Goal: Task Accomplishment & Management: Use online tool/utility

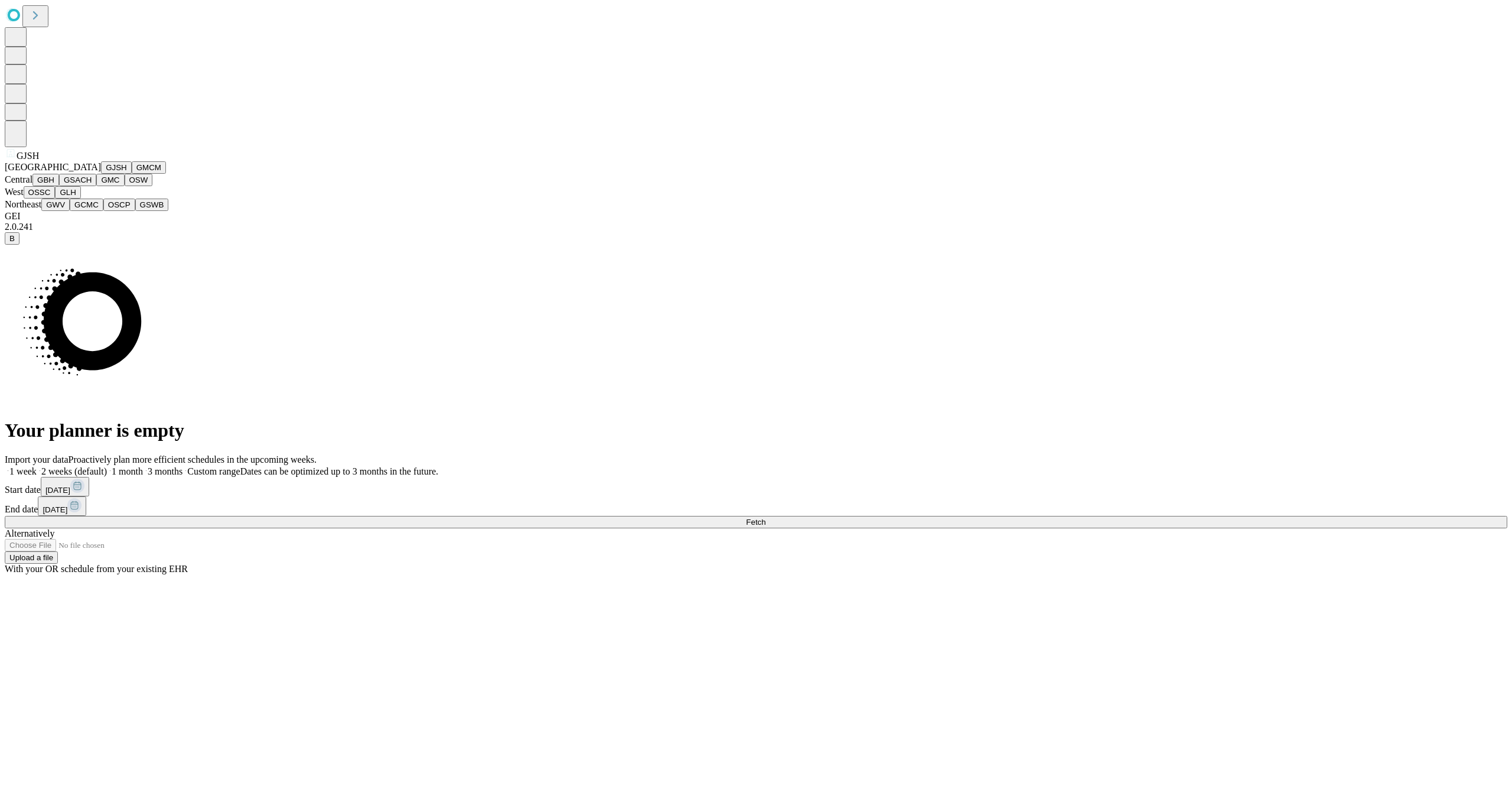
click at [23, 160] on span "GJSH" at bounding box center [27, 156] width 22 height 10
click at [65, 186] on button "GSACH" at bounding box center [78, 180] width 37 height 12
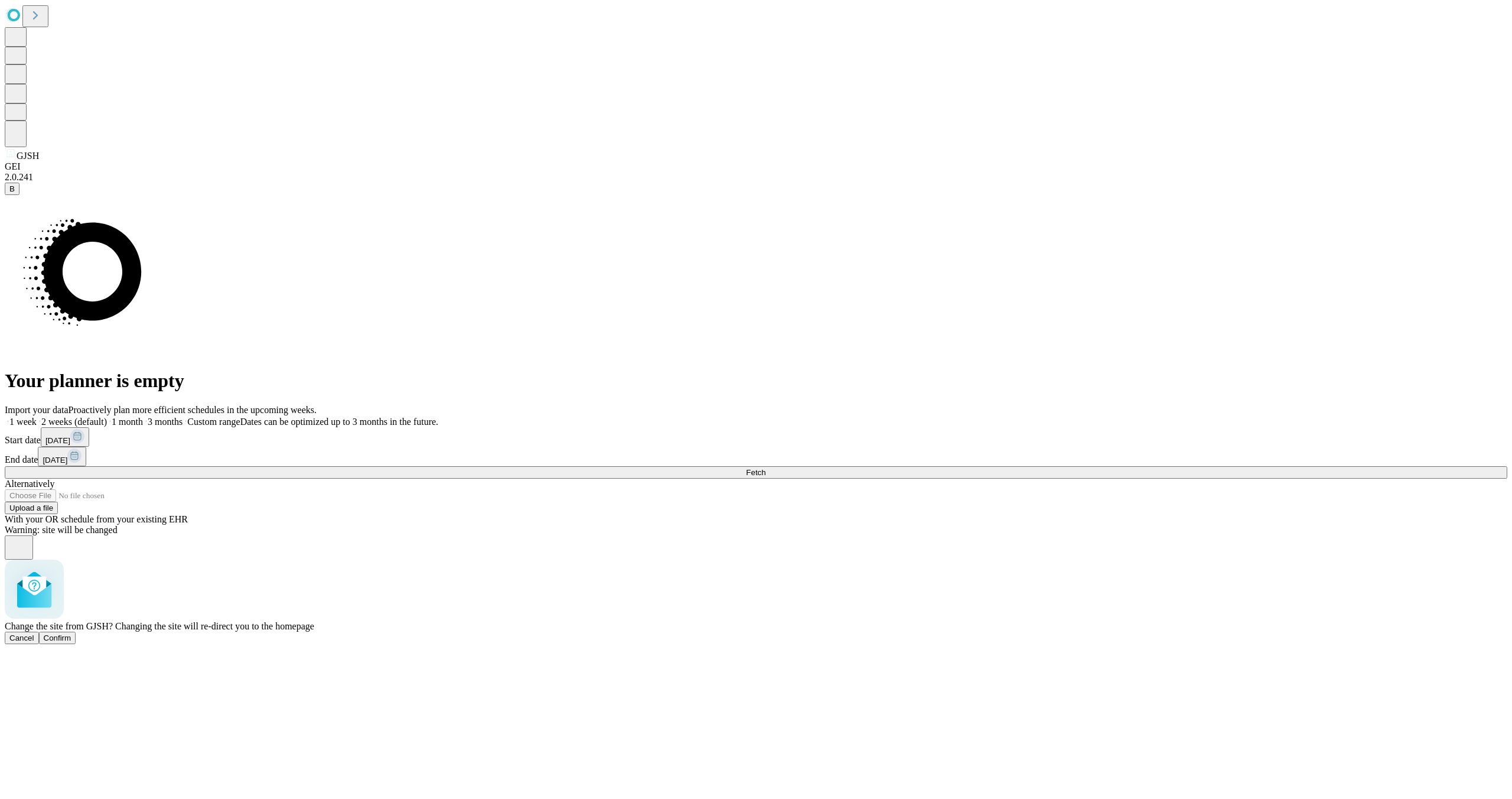
drag, startPoint x: 786, startPoint y: 484, endPoint x: 912, endPoint y: 537, distance: 136.7
click at [71, 633] on span "Confirm" at bounding box center [57, 637] width 28 height 9
click at [1137, 479] on button "Fetch" at bounding box center [756, 473] width 1502 height 12
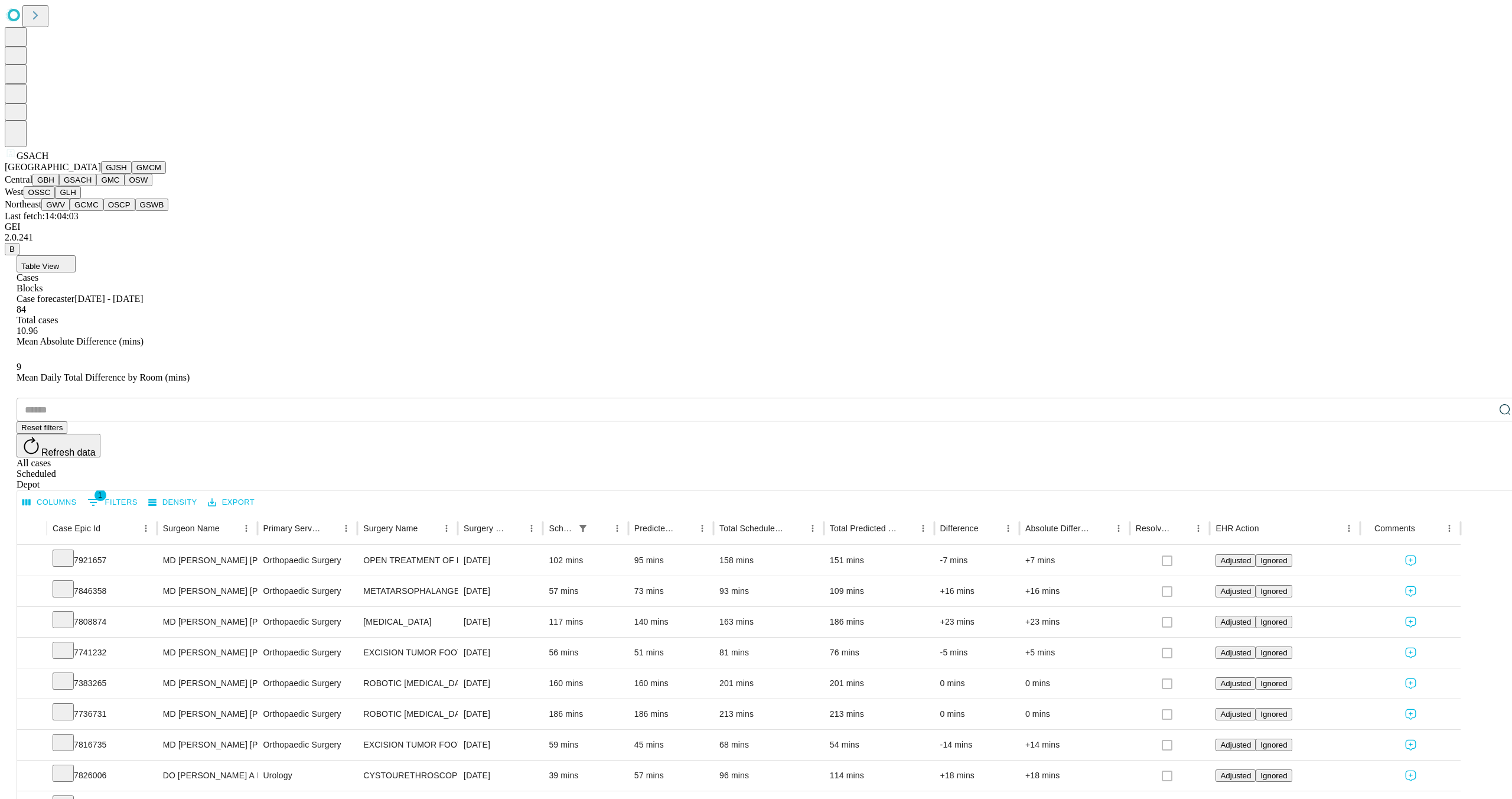
click at [15, 157] on icon at bounding box center [11, 153] width 8 height 8
click at [56, 199] on button "OSSC" at bounding box center [39, 192] width 32 height 12
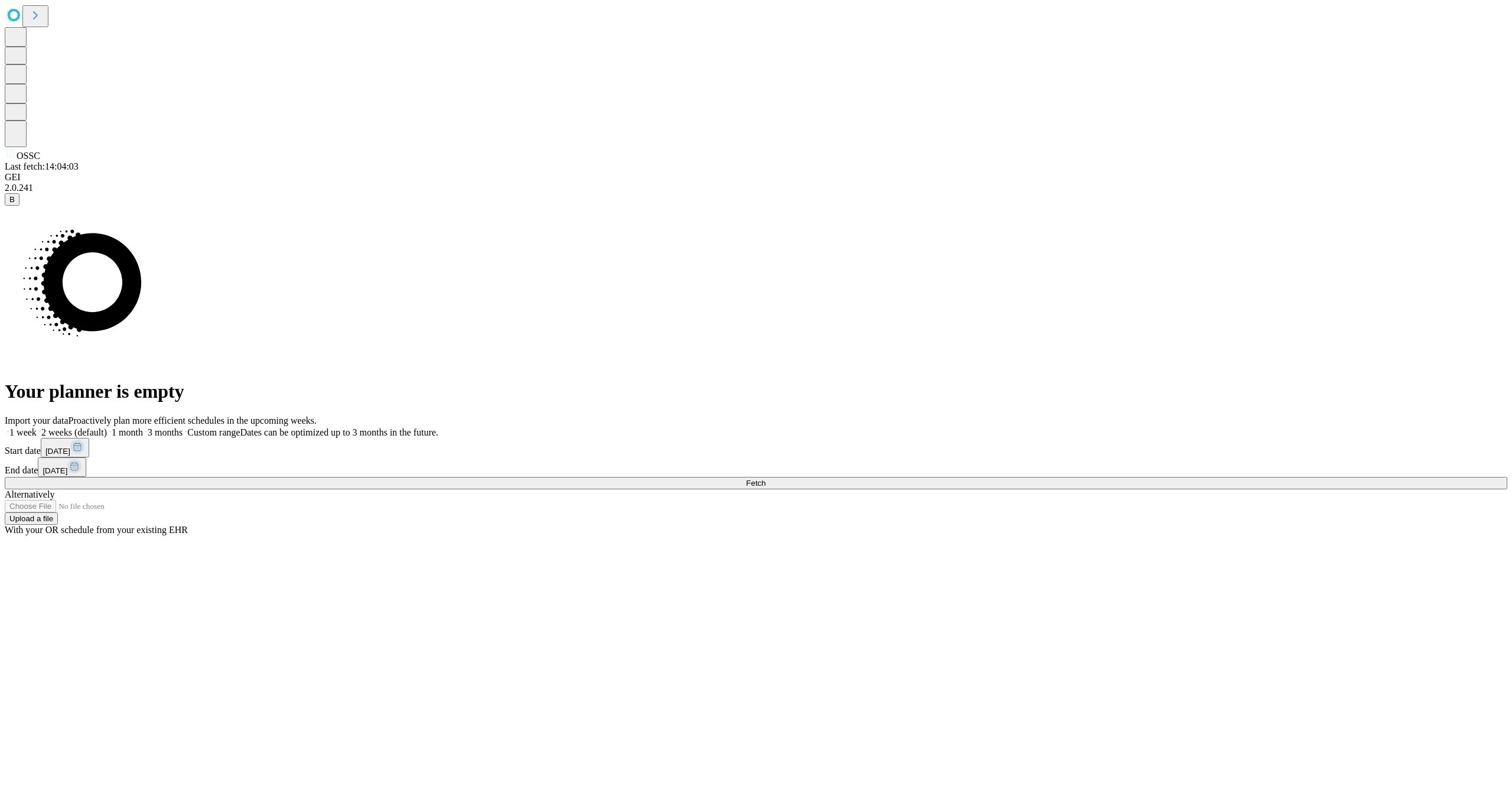
click at [1173, 489] on button "Fetch" at bounding box center [756, 483] width 1502 height 12
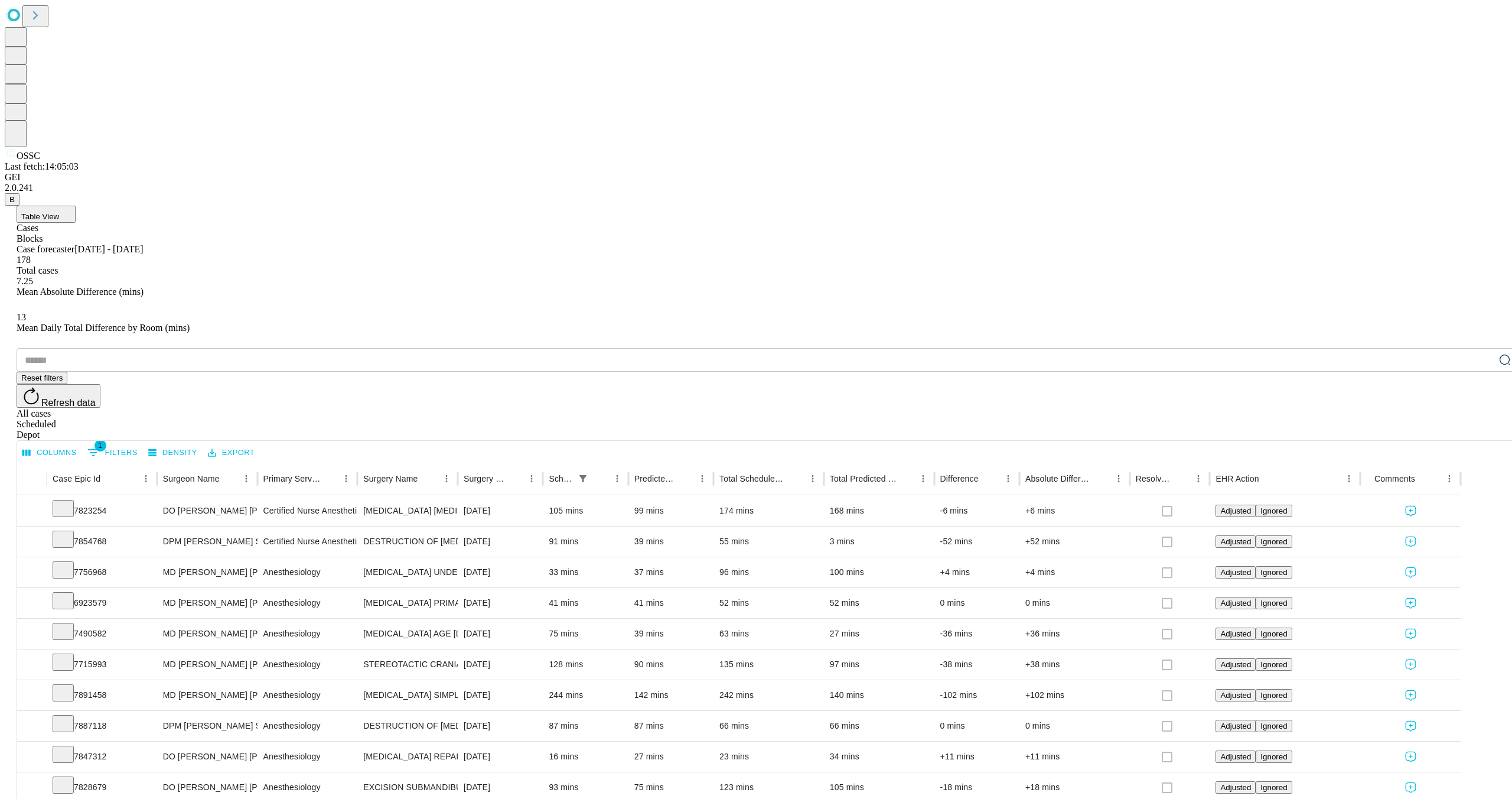
scroll to position [0, 3]
click at [1373, 408] on div "All cases" at bounding box center [768, 413] width 1502 height 11
drag, startPoint x: 1434, startPoint y: 165, endPoint x: 1476, endPoint y: 173, distance: 42.8
click at [1434, 419] on div "Scheduled" at bounding box center [768, 424] width 1502 height 11
click at [1483, 430] on div "Depot" at bounding box center [768, 435] width 1502 height 11
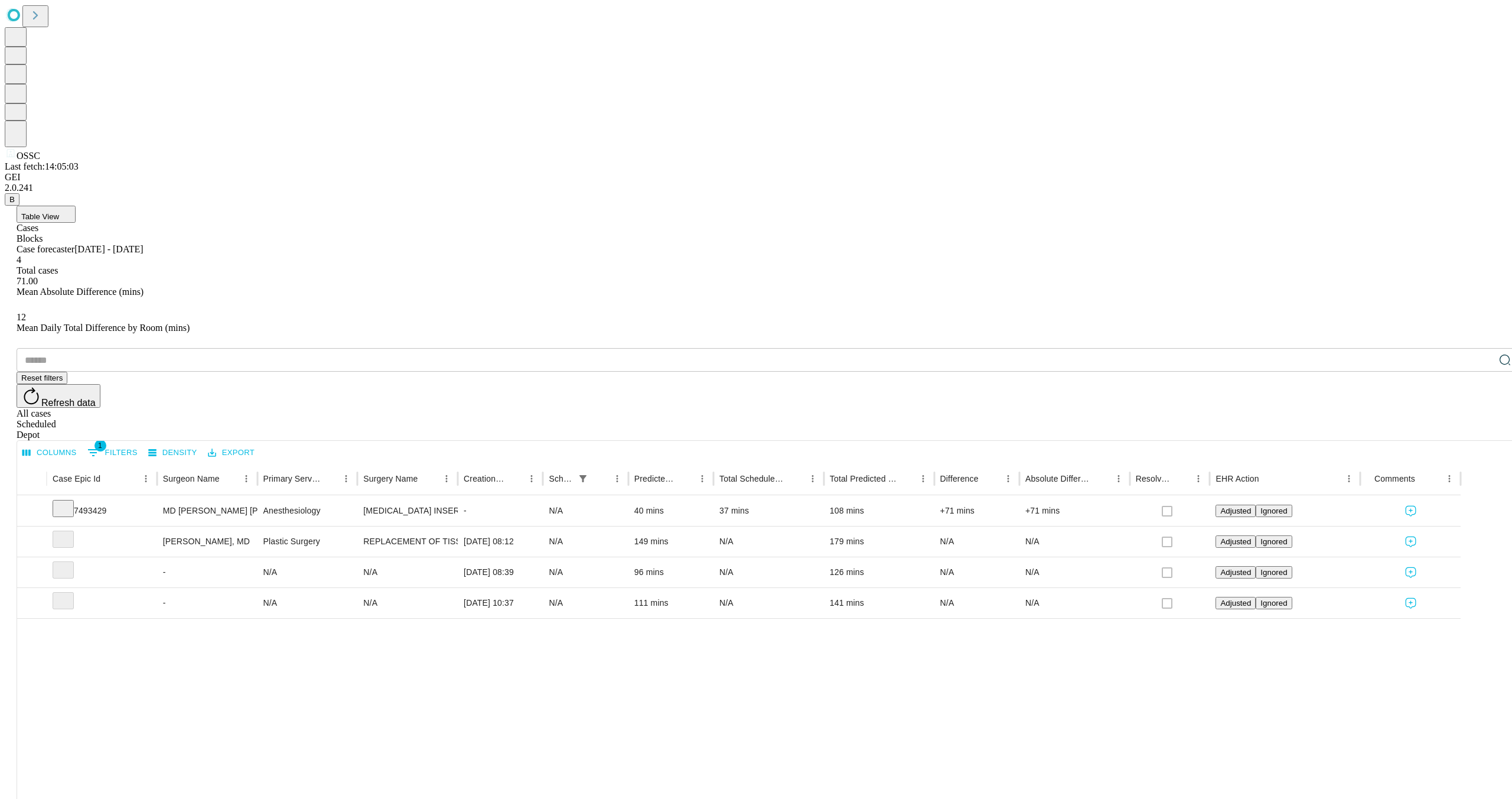
click at [1434, 419] on div "Scheduled" at bounding box center [768, 424] width 1502 height 11
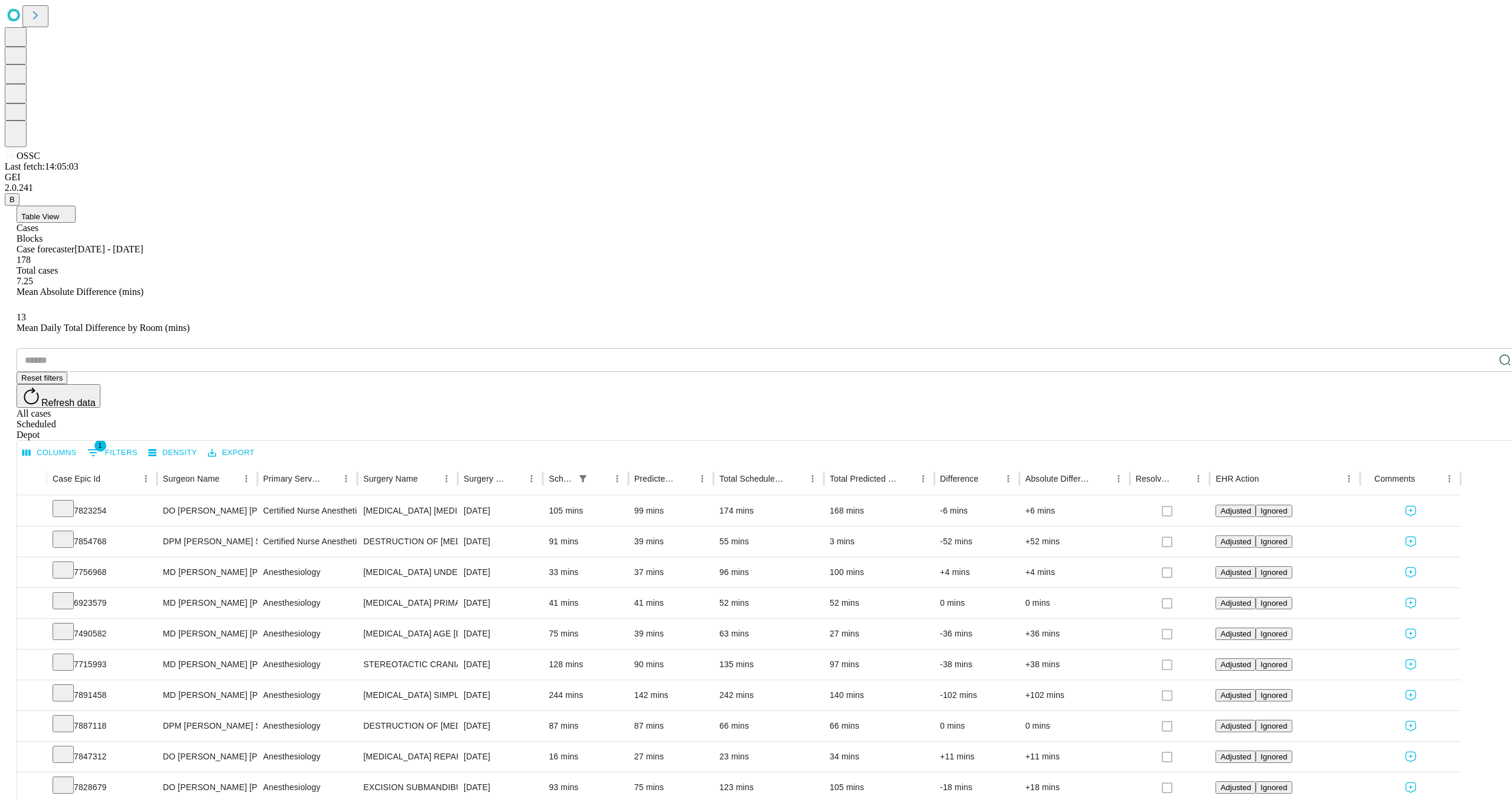
click at [1480, 430] on div "Depot" at bounding box center [768, 435] width 1502 height 11
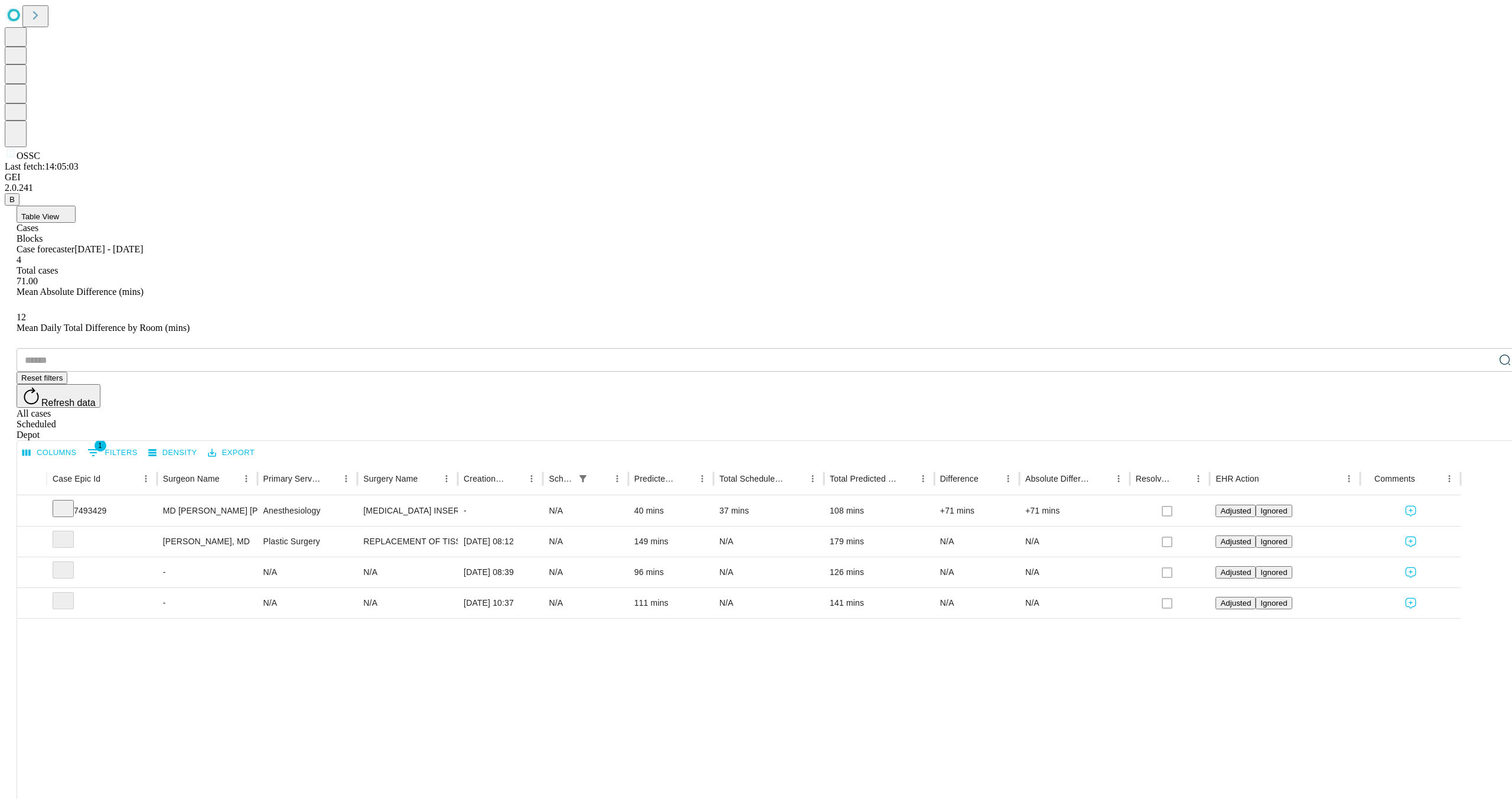
click at [1424, 419] on div "Scheduled" at bounding box center [768, 424] width 1502 height 11
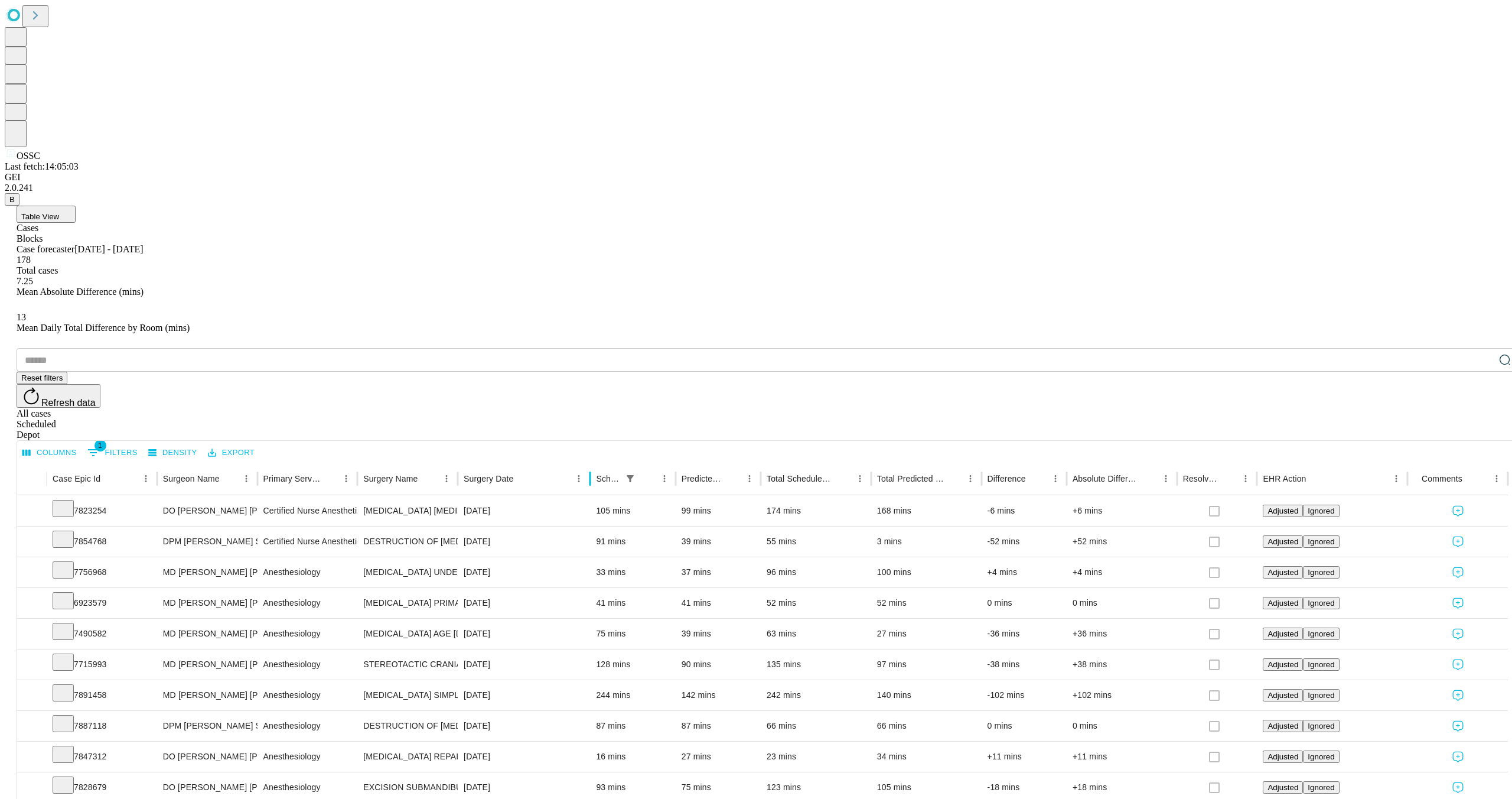
drag, startPoint x: 579, startPoint y: 242, endPoint x: 564, endPoint y: 243, distance: 15.0
click at [628, 462] on div "Case Epic Id Surgeon Name Primary Service Surgery Name Surgery Date Scheduled I…" at bounding box center [762, 478] width 1491 height 33
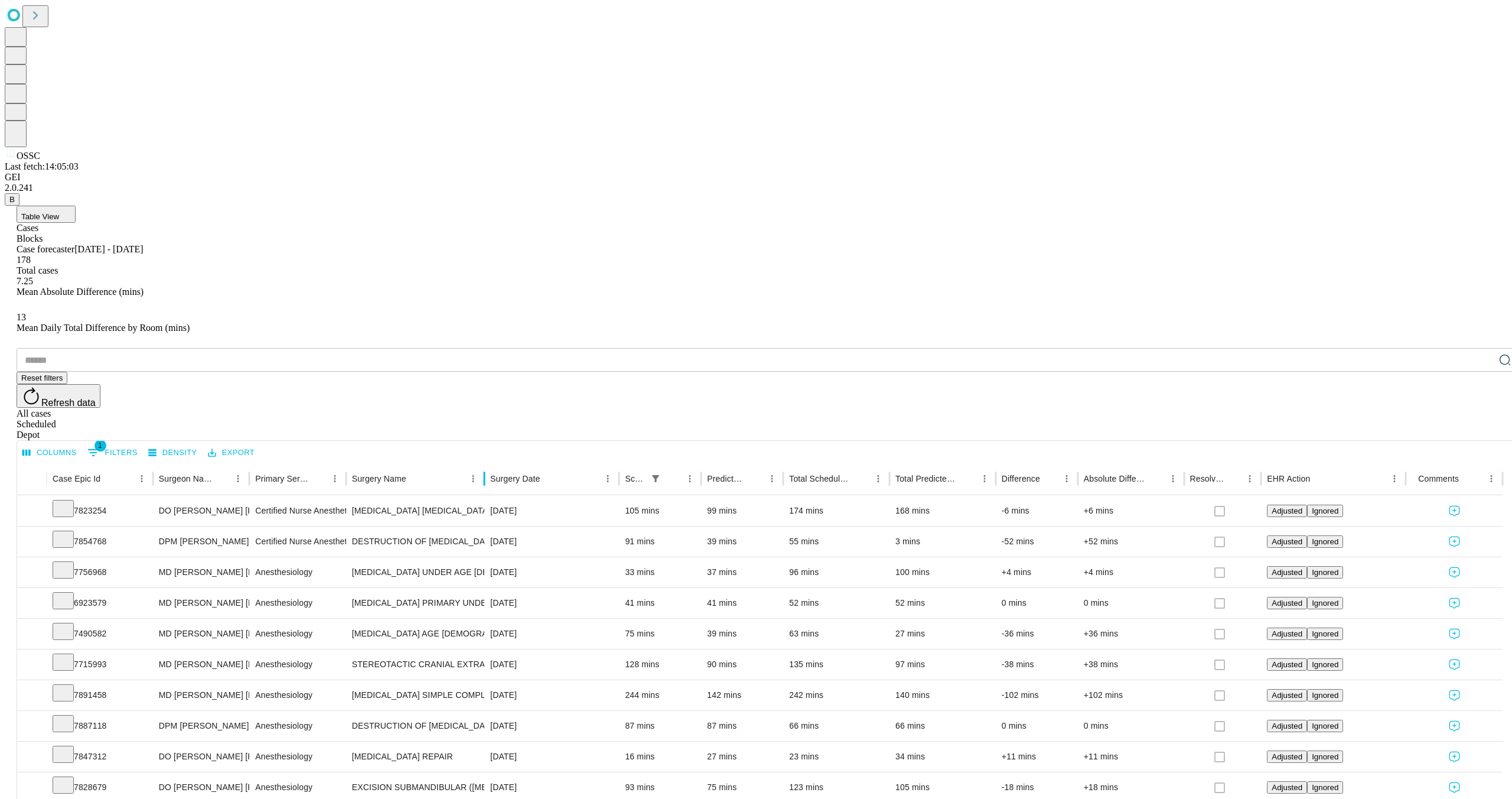
drag, startPoint x: 476, startPoint y: 237, endPoint x: 518, endPoint y: 237, distance: 42.0
click at [518, 462] on div "Case Epic Id Surgeon Name Primary Service Surgery Name Surgery Date Scheduled I…" at bounding box center [759, 478] width 1485 height 33
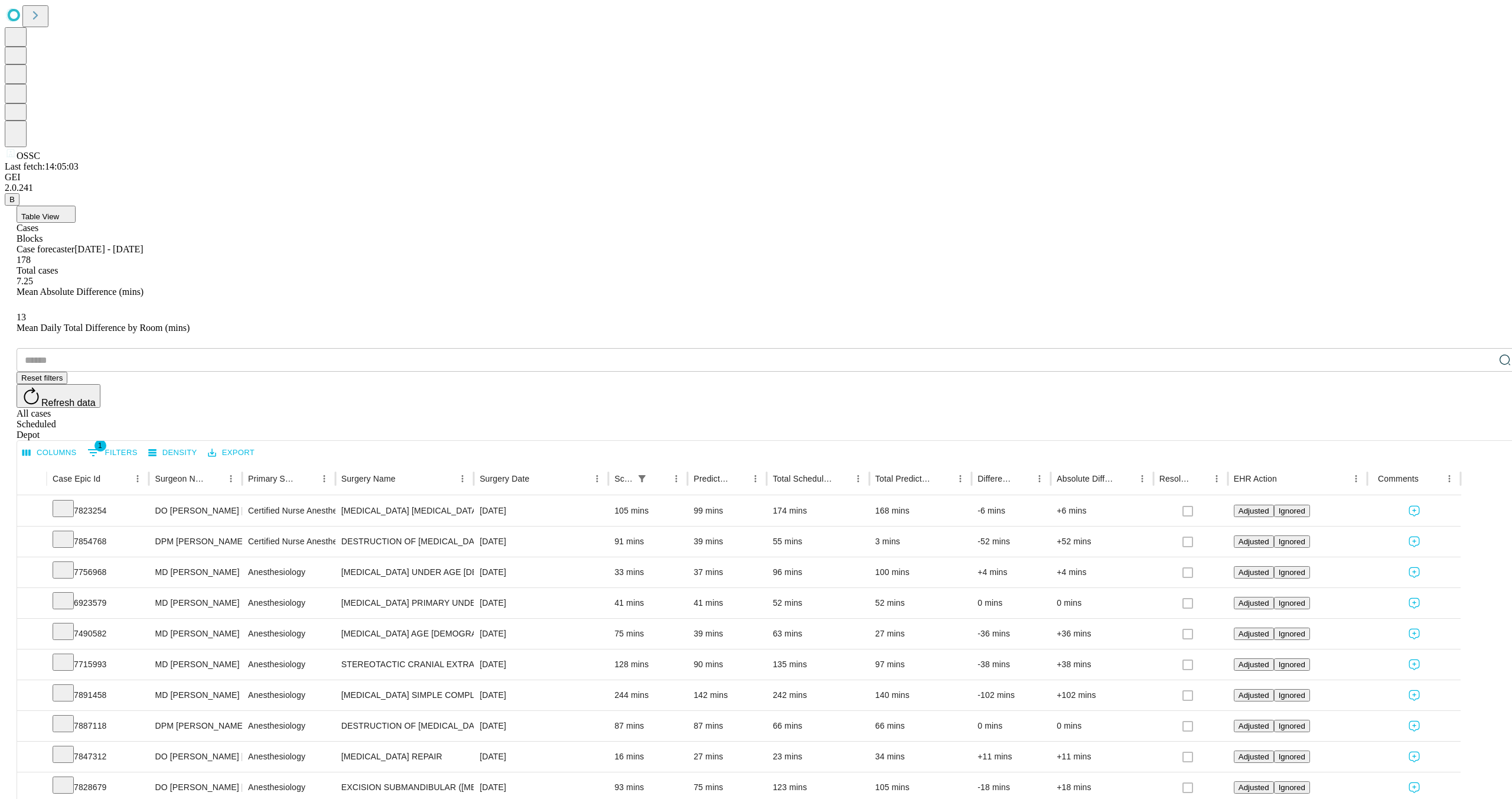
scroll to position [0, 0]
click at [1364, 774] on li "100" at bounding box center [1362, 774] width 35 height 21
type input "***"
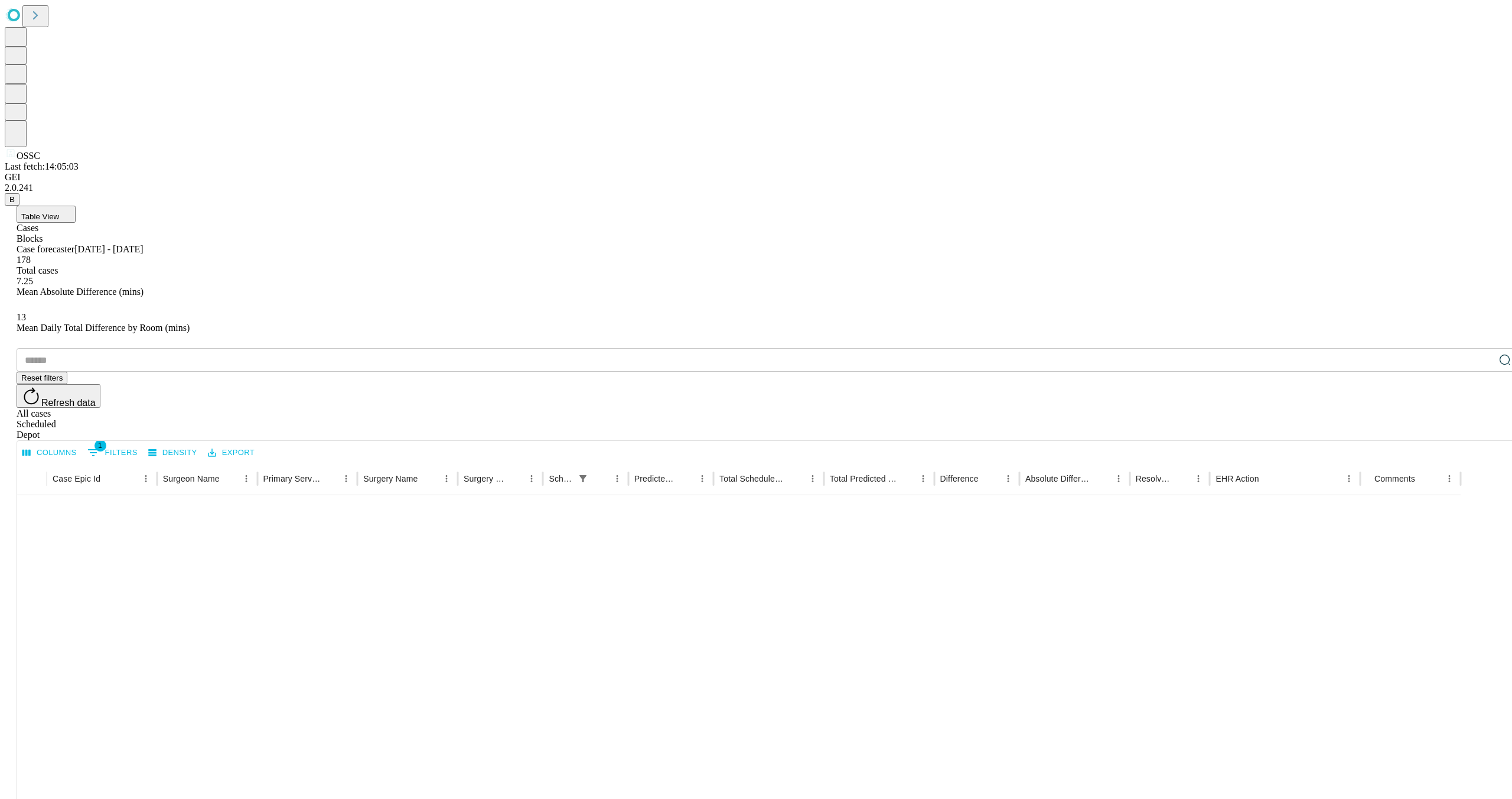
scroll to position [964, 0]
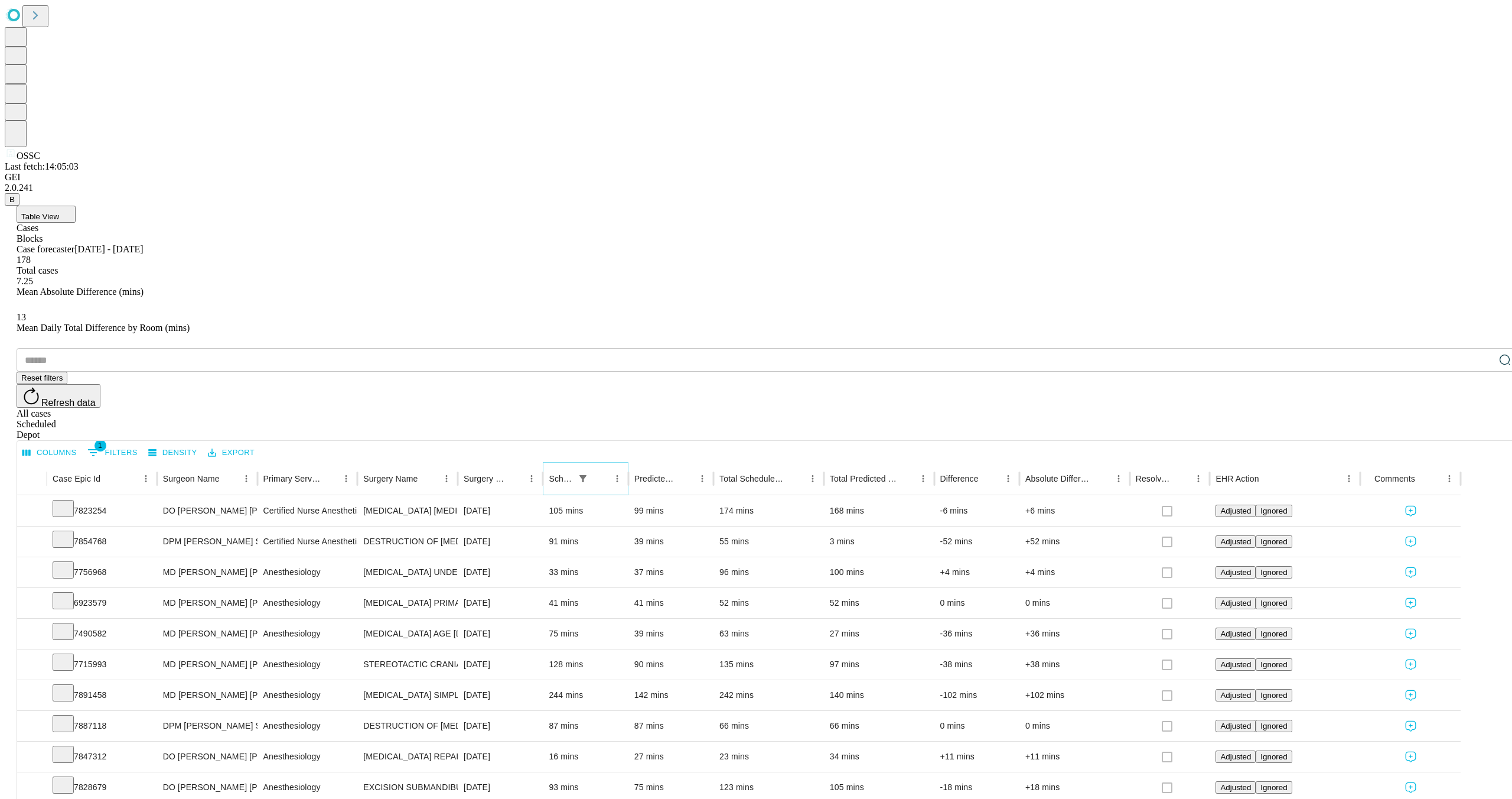
click at [606, 473] on icon "Sort" at bounding box center [601, 479] width 11 height 11
click at [588, 473] on icon "Show filters" at bounding box center [583, 479] width 11 height 11
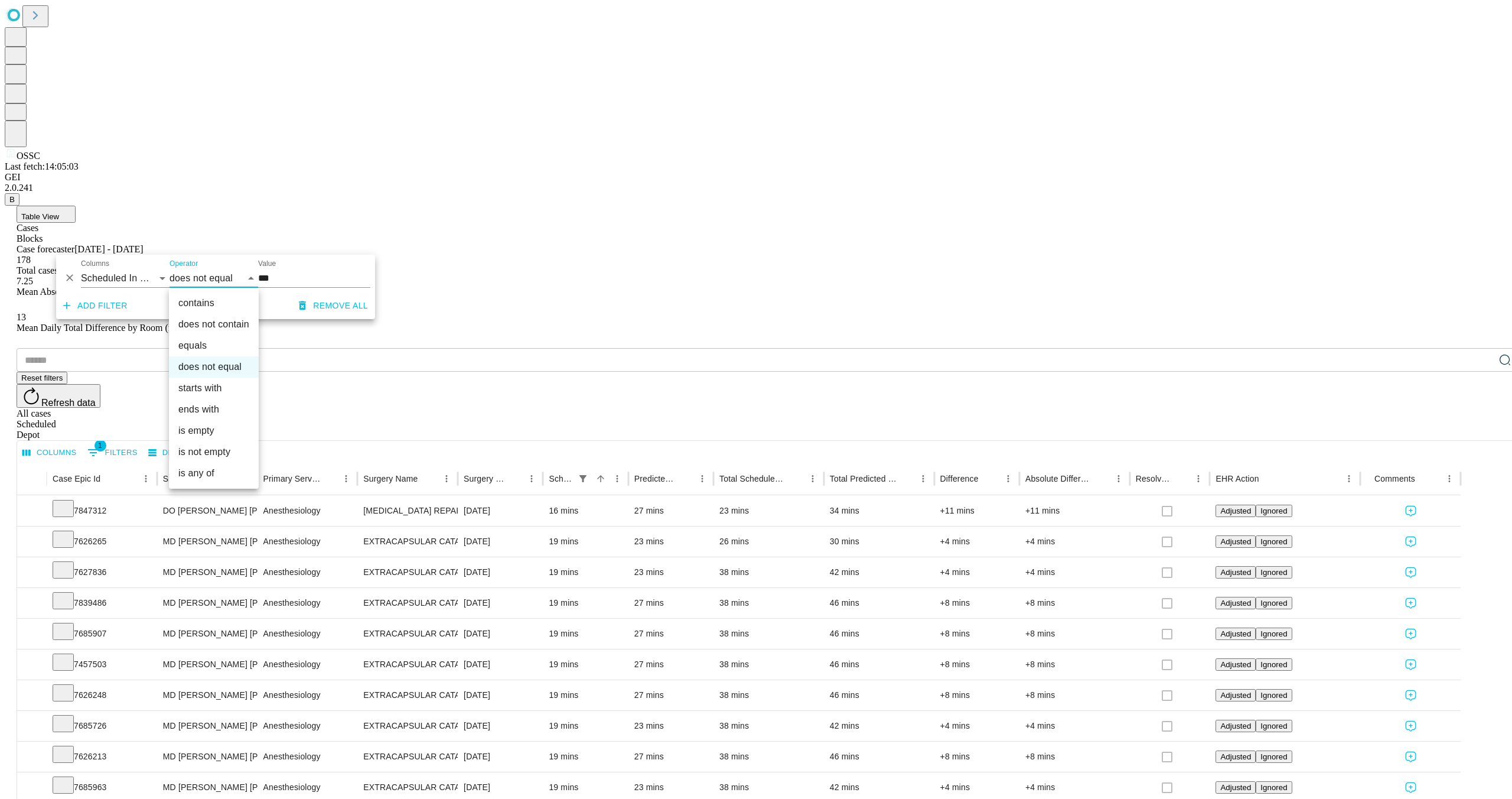
drag, startPoint x: 218, startPoint y: 350, endPoint x: 301, endPoint y: 326, distance: 86.4
click at [218, 350] on li "equals" at bounding box center [213, 345] width 90 height 21
type input "******"
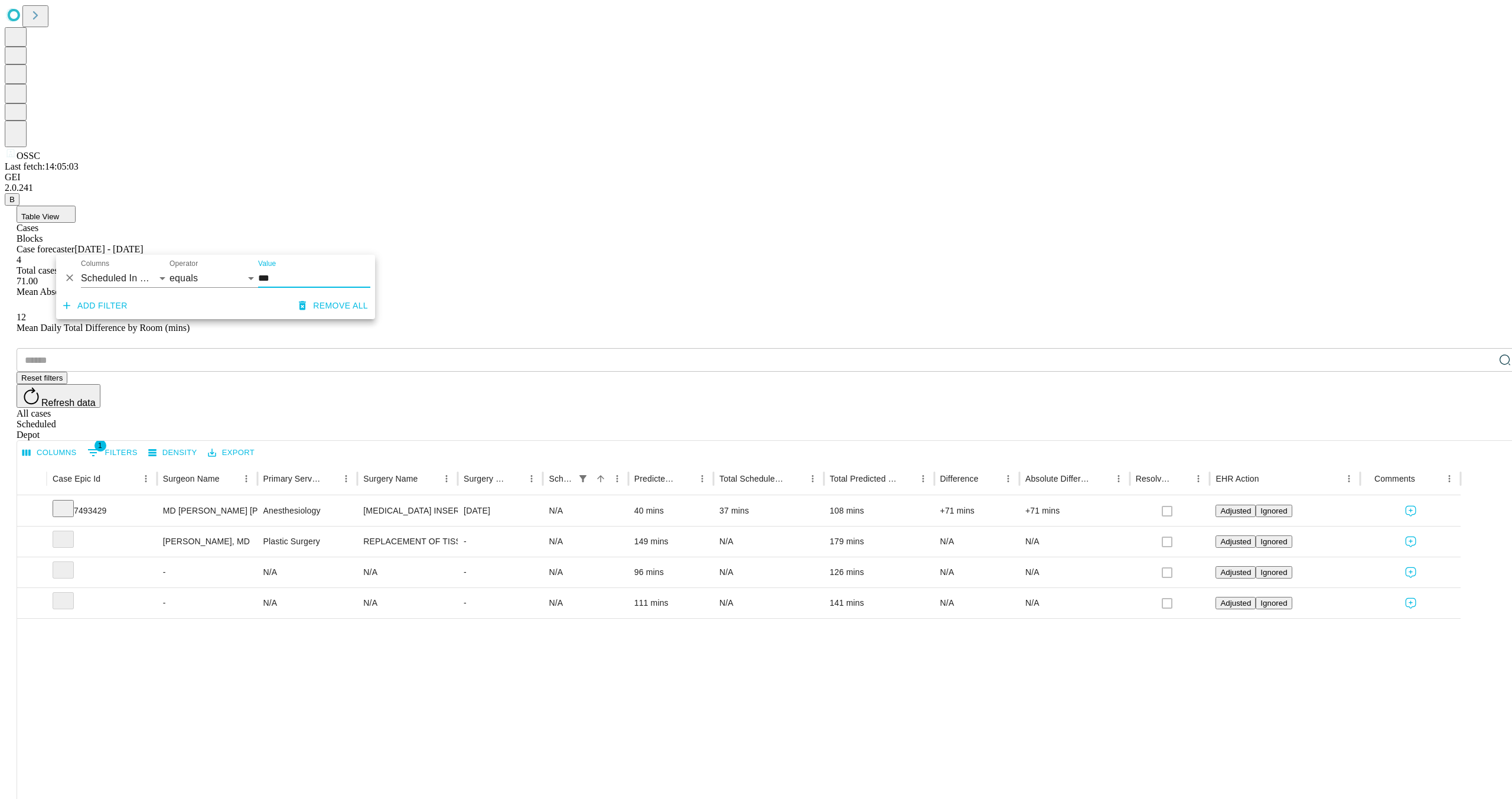
click at [294, 281] on input "***" at bounding box center [314, 278] width 112 height 19
click at [271, 279] on input "***" at bounding box center [314, 278] width 112 height 19
click at [270, 279] on input "***" at bounding box center [314, 278] width 112 height 19
type input "*"
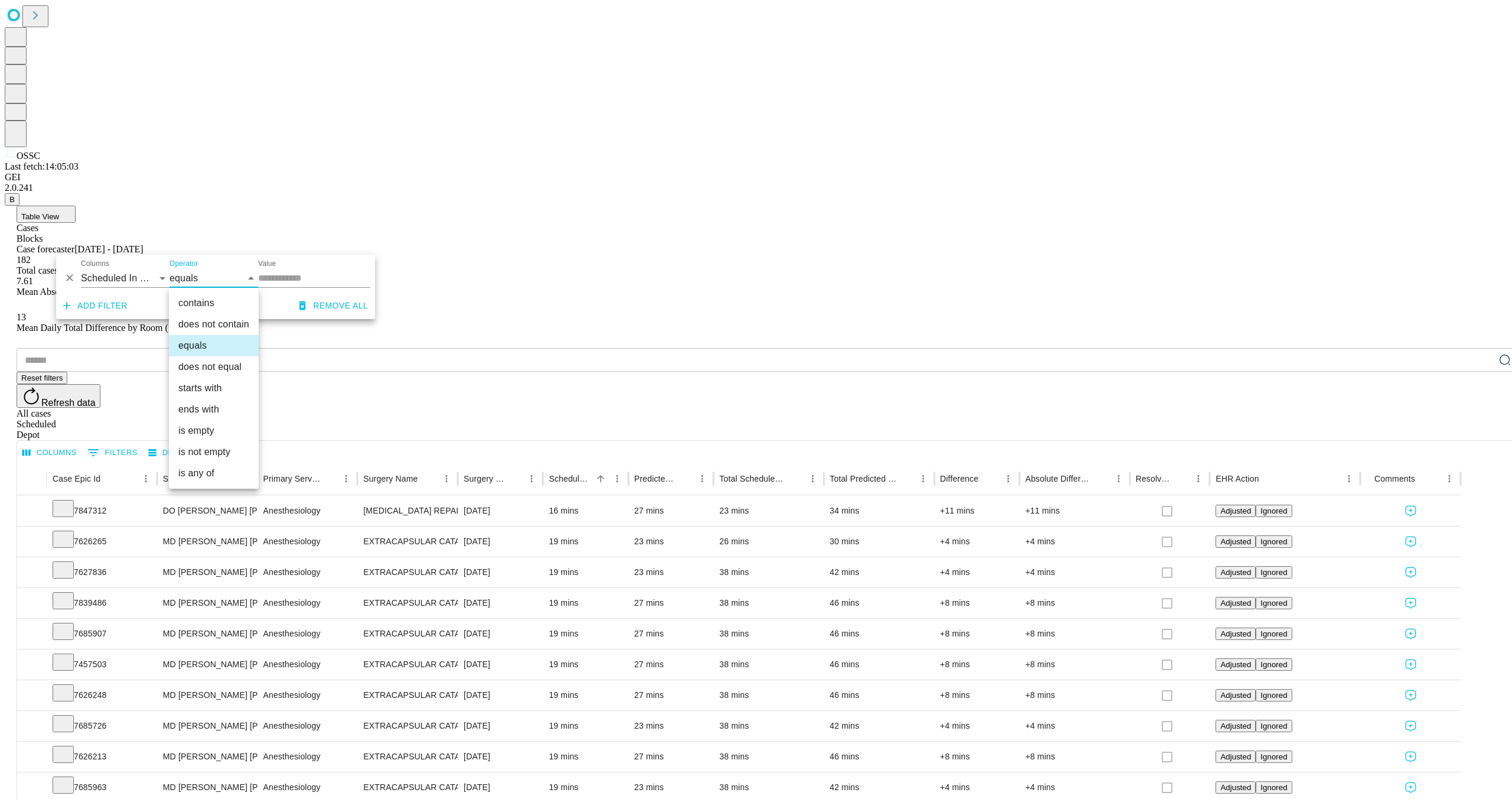
click at [282, 274] on div at bounding box center [756, 399] width 1512 height 799
click at [281, 277] on input "Value" at bounding box center [314, 278] width 112 height 19
click at [283, 274] on div at bounding box center [756, 399] width 1512 height 799
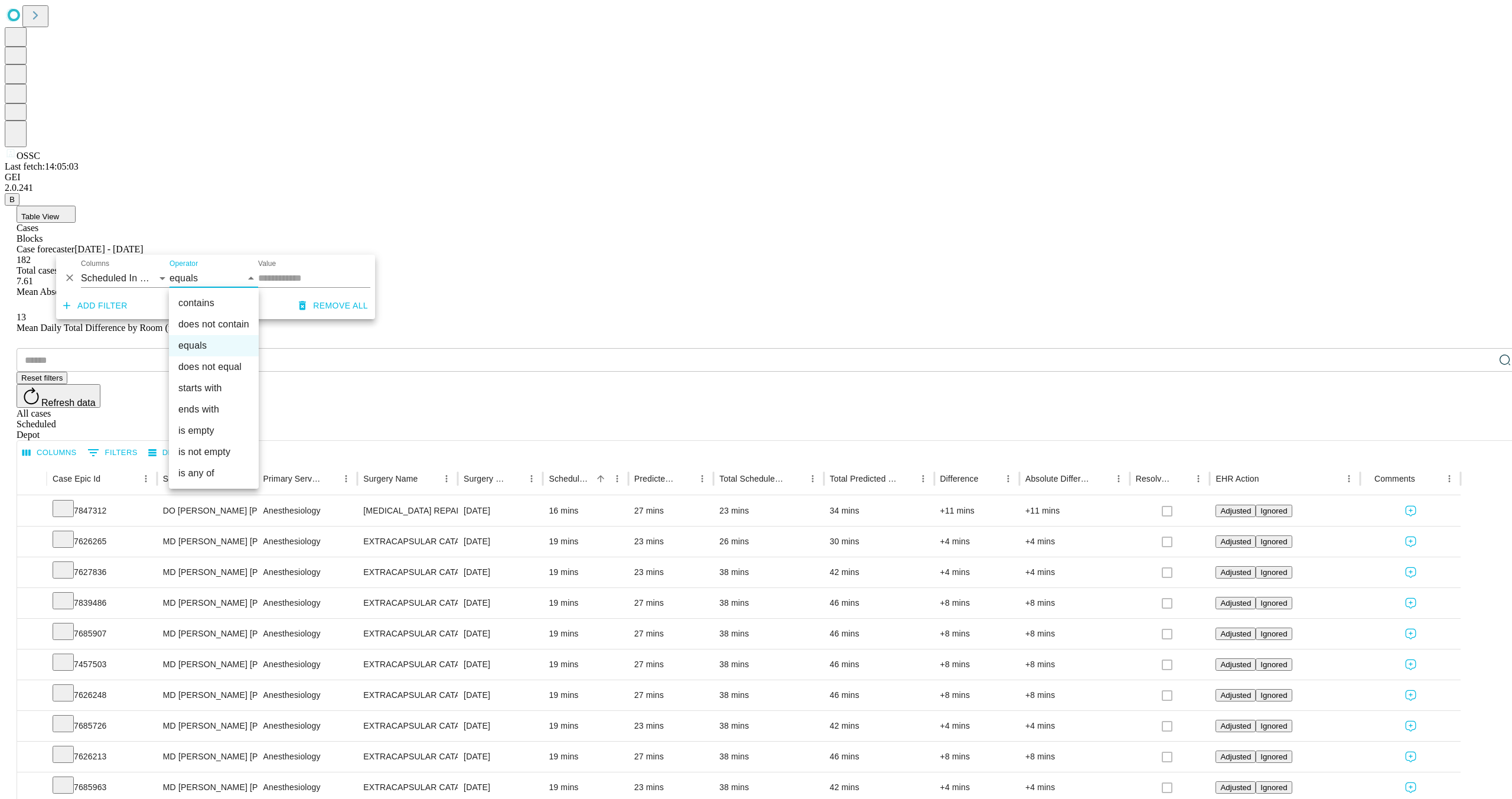
drag, startPoint x: 209, startPoint y: 299, endPoint x: 254, endPoint y: 293, distance: 45.4
click at [209, 300] on li "contains" at bounding box center [213, 303] width 90 height 21
type input "********"
click at [289, 279] on input "Value" at bounding box center [314, 278] width 112 height 19
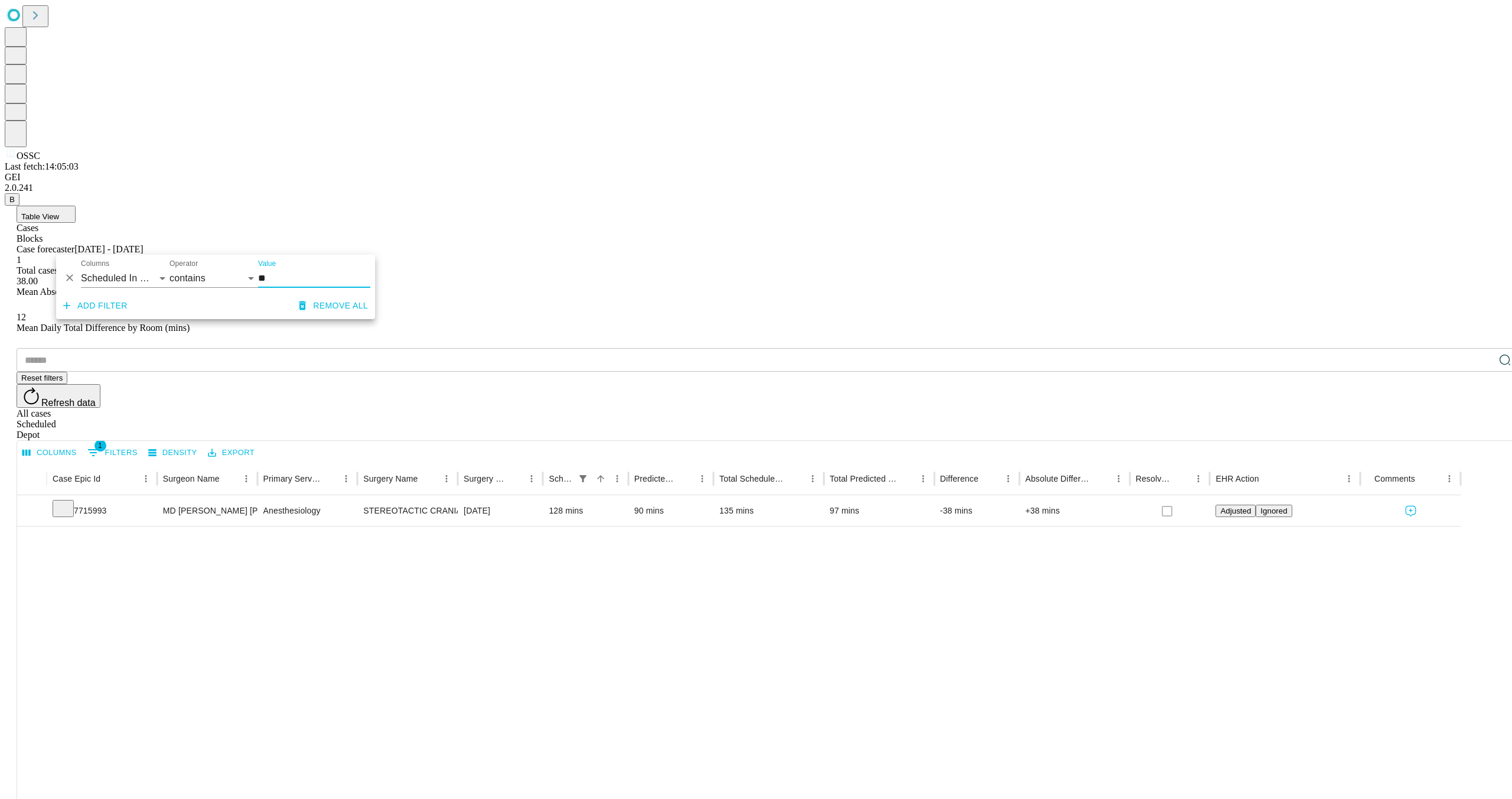
type input "**"
click at [434, 526] on div at bounding box center [739, 762] width 1444 height 472
click at [588, 473] on icon "Show filters" at bounding box center [583, 479] width 11 height 11
click at [277, 279] on input "**" at bounding box center [314, 278] width 112 height 19
click at [325, 305] on button "Remove all" at bounding box center [334, 306] width 79 height 22
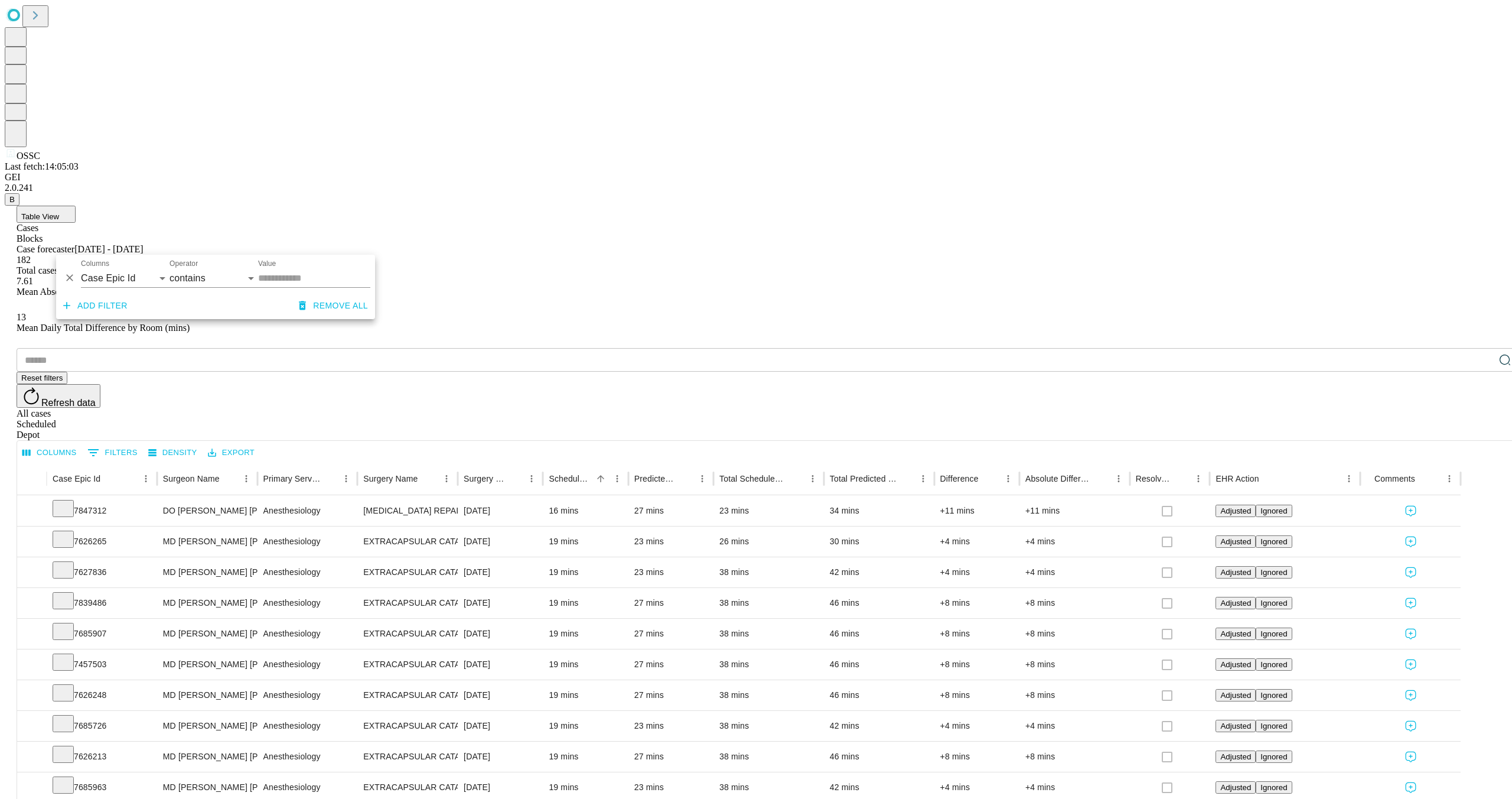
click at [440, 441] on div "Columns 0 Filters Density Export" at bounding box center [768, 451] width 1502 height 21
click at [537, 473] on icon "Menu" at bounding box center [532, 479] width 11 height 11
click at [523, 462] on div "Surgery Date" at bounding box center [494, 478] width 60 height 33
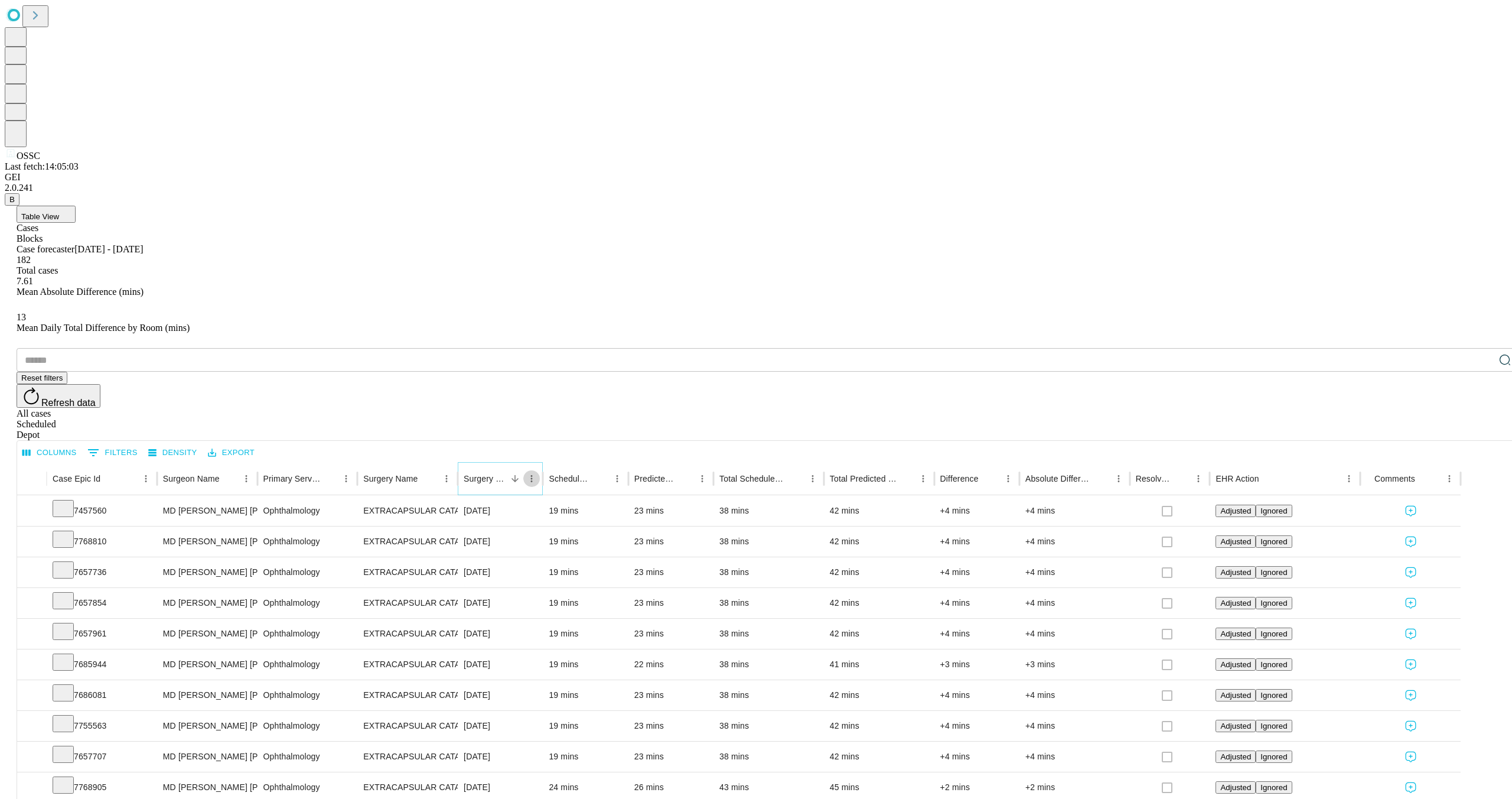
click at [537, 473] on icon "Menu" at bounding box center [532, 479] width 11 height 11
click at [520, 444] on span "Group by Surgery Date" at bounding box center [517, 439] width 106 height 14
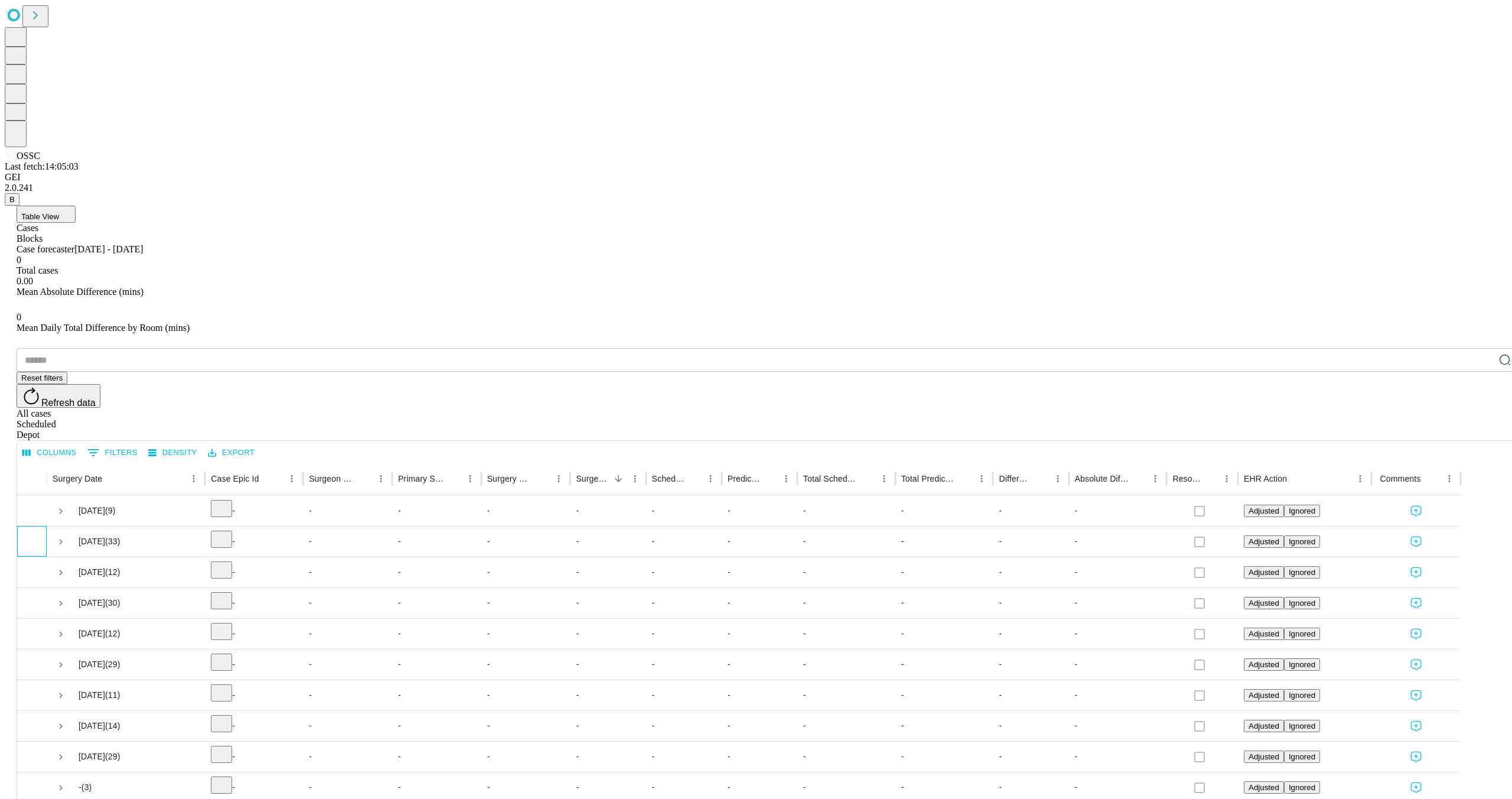
click at [47, 526] on div at bounding box center [31, 541] width 29 height 31
click at [624, 473] on icon "Sort" at bounding box center [619, 479] width 11 height 11
click at [640, 473] on icon "Menu" at bounding box center [635, 479] width 11 height 11
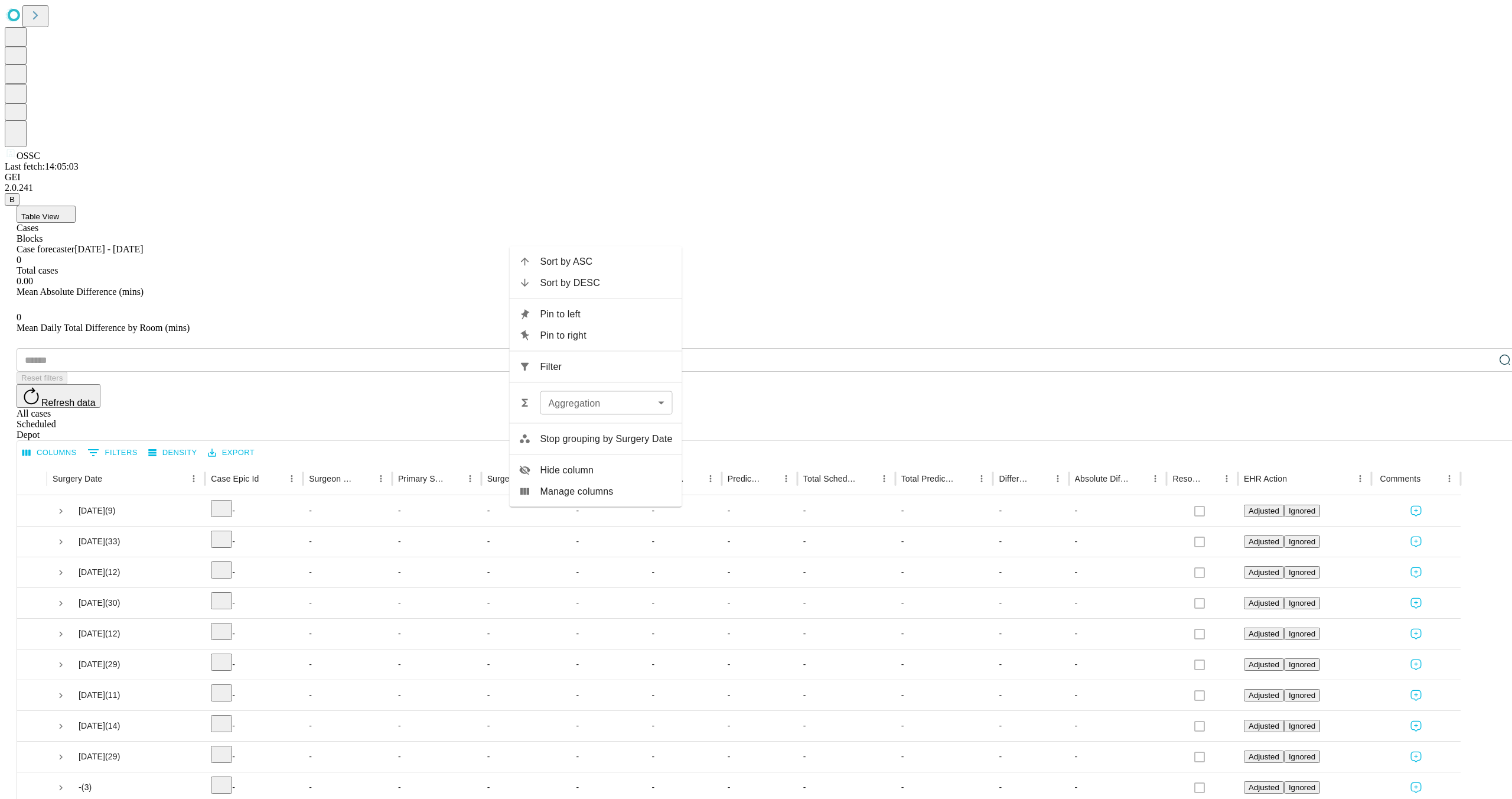
click at [596, 441] on span "Stop grouping by Surgery Date" at bounding box center [606, 439] width 133 height 14
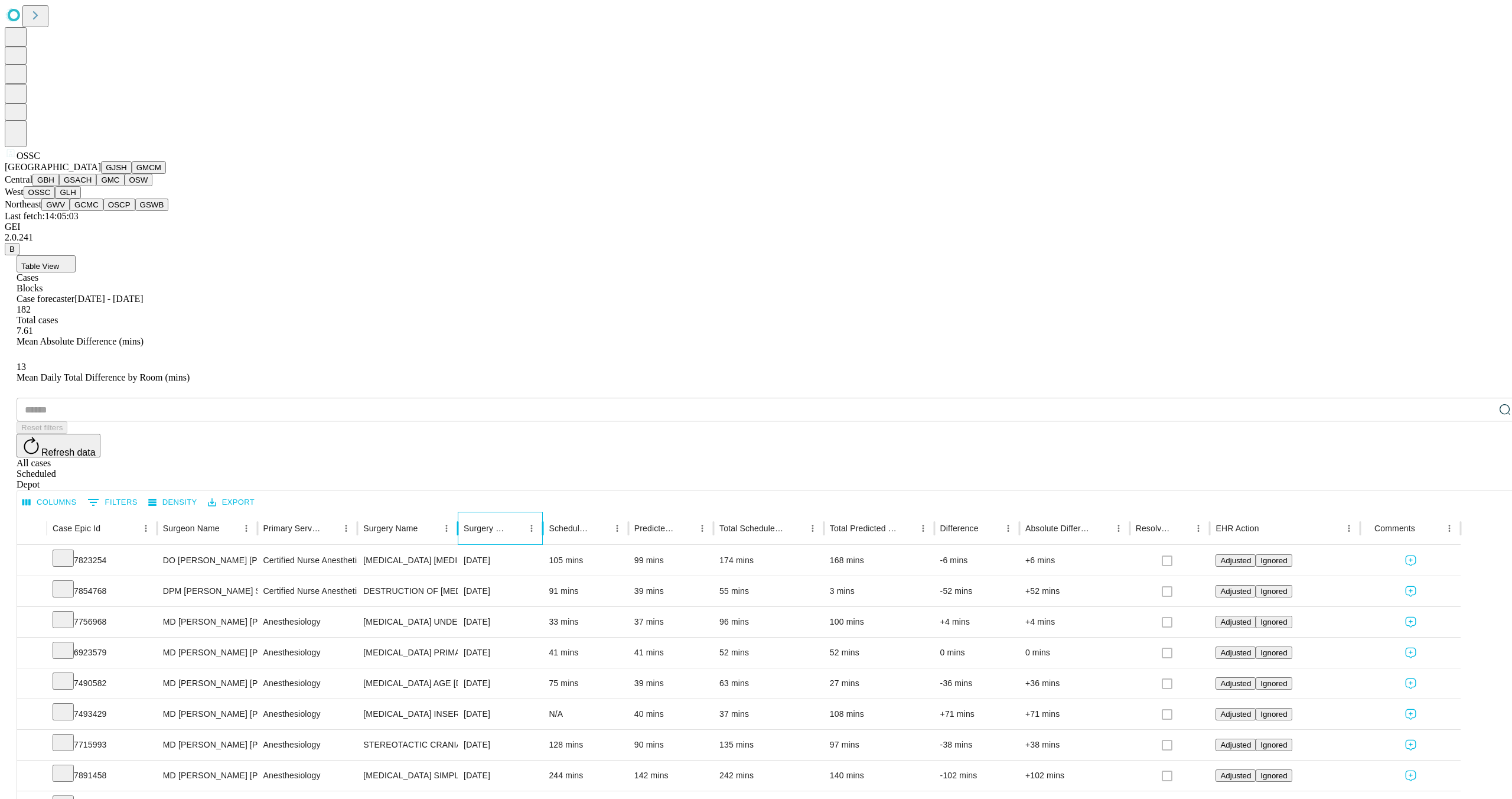
scroll to position [1, 0]
click at [59, 186] on button "GBH" at bounding box center [46, 180] width 27 height 12
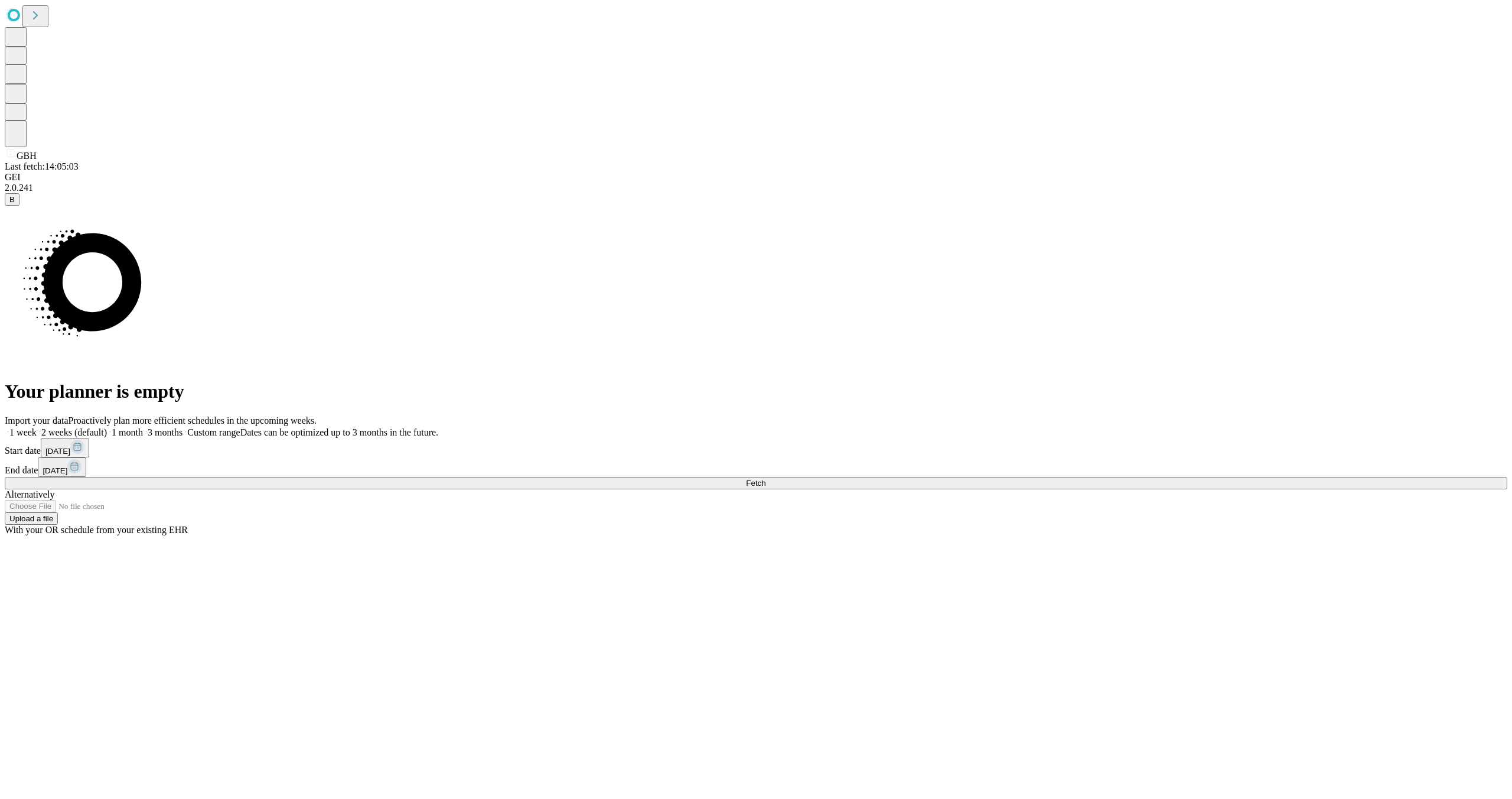
click at [1178, 489] on button "Fetch" at bounding box center [756, 483] width 1502 height 12
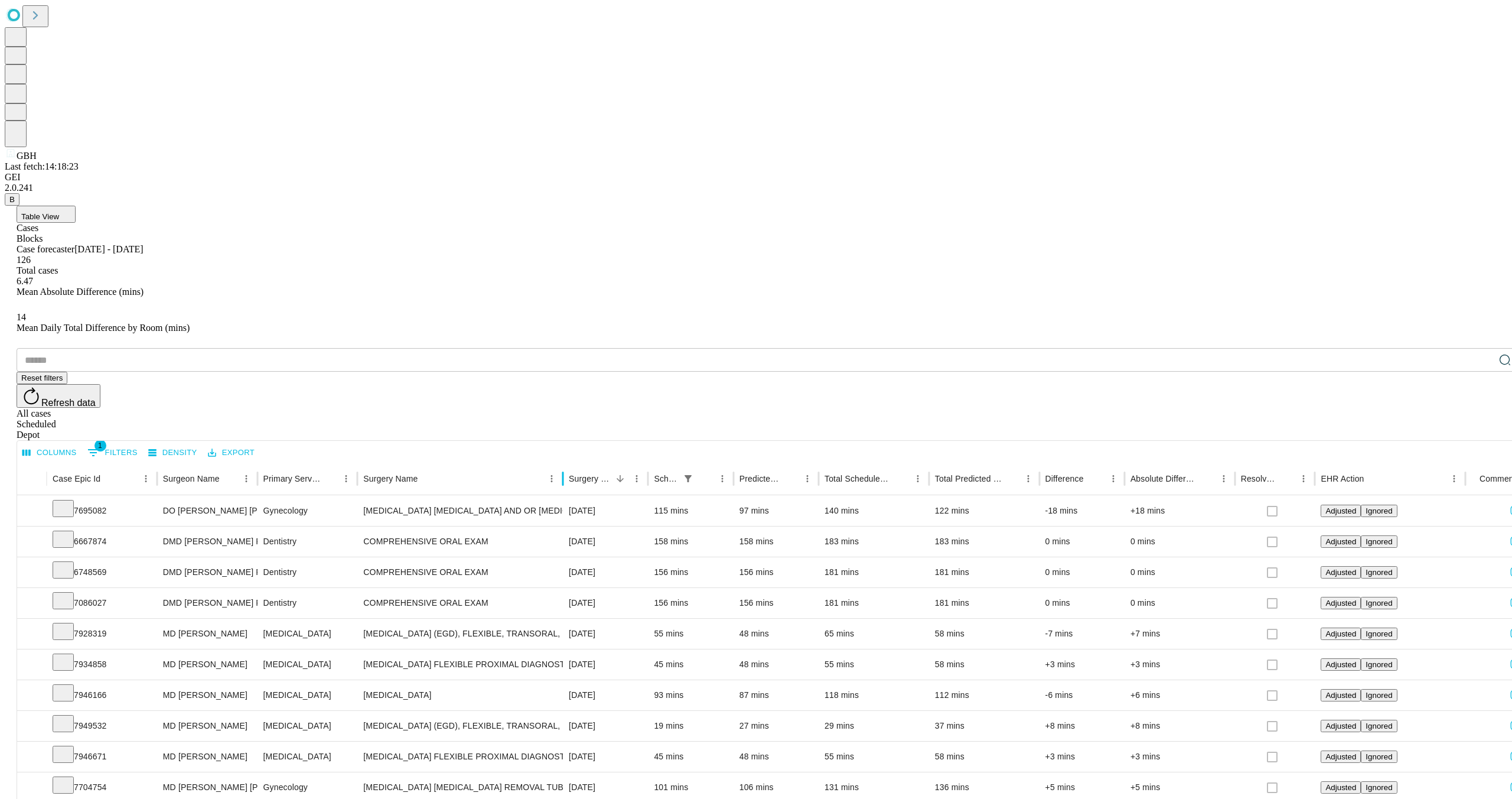
drag, startPoint x: 500, startPoint y: 237, endPoint x: 604, endPoint y: 228, distance: 104.4
click at [604, 462] on div "Case Epic Id Surgeon Name Primary Service Surgery Name Surgery Date Scheduled I…" at bounding box center [791, 478] width 1549 height 33
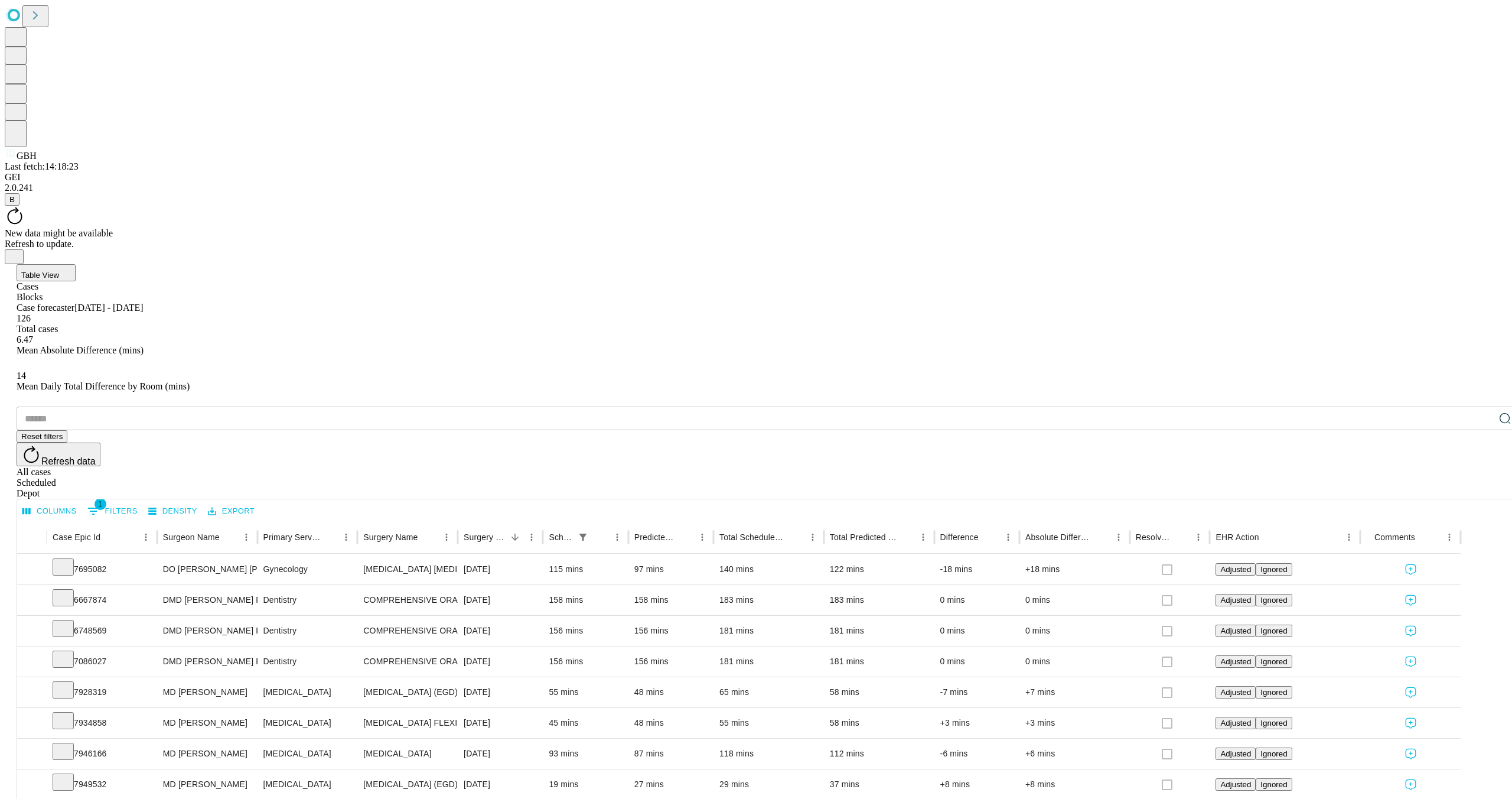
click at [712, 228] on div "New data might be available" at bounding box center [756, 233] width 1502 height 11
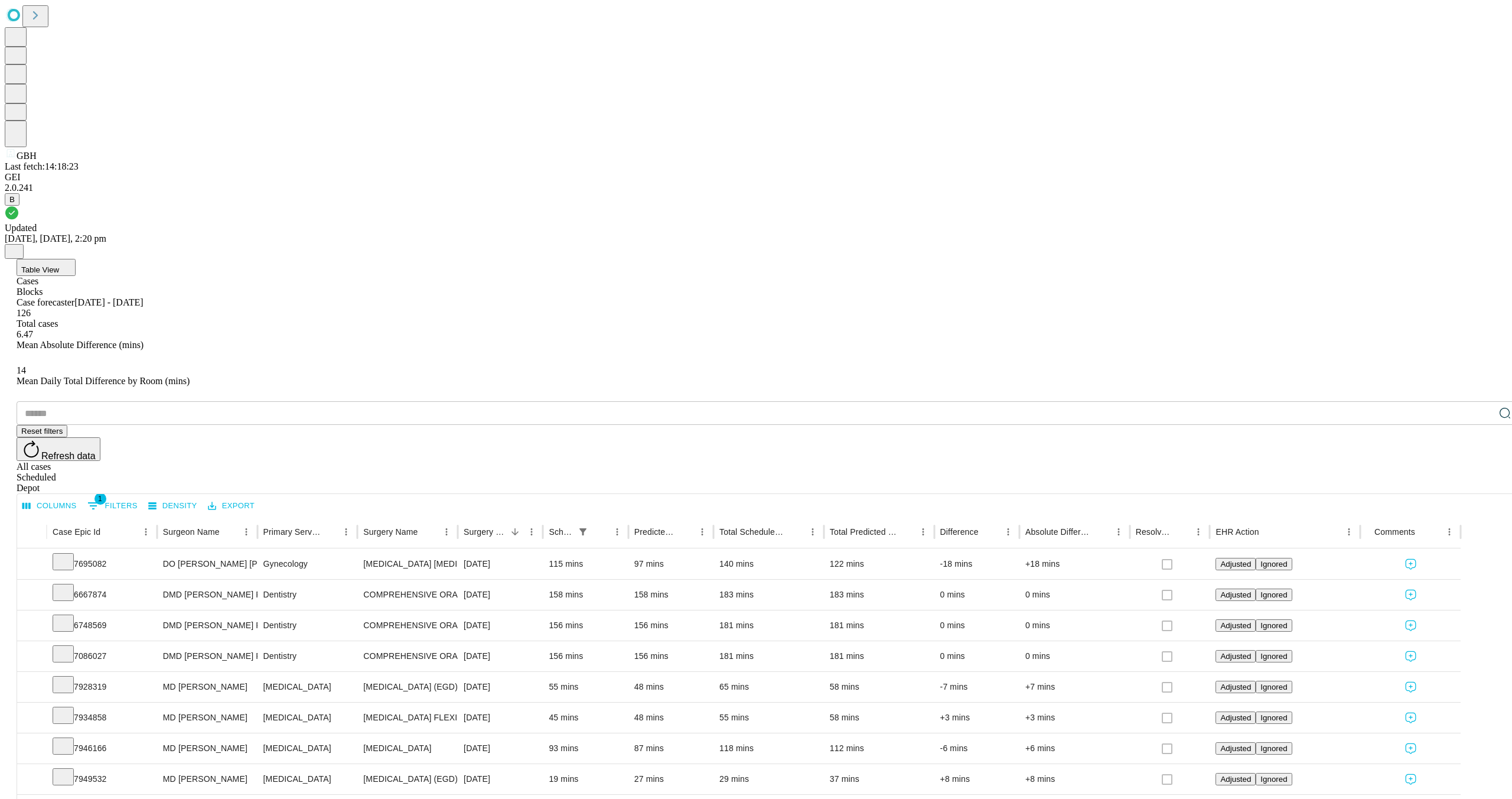
click at [16, 248] on icon "Close" at bounding box center [14, 250] width 5 height 5
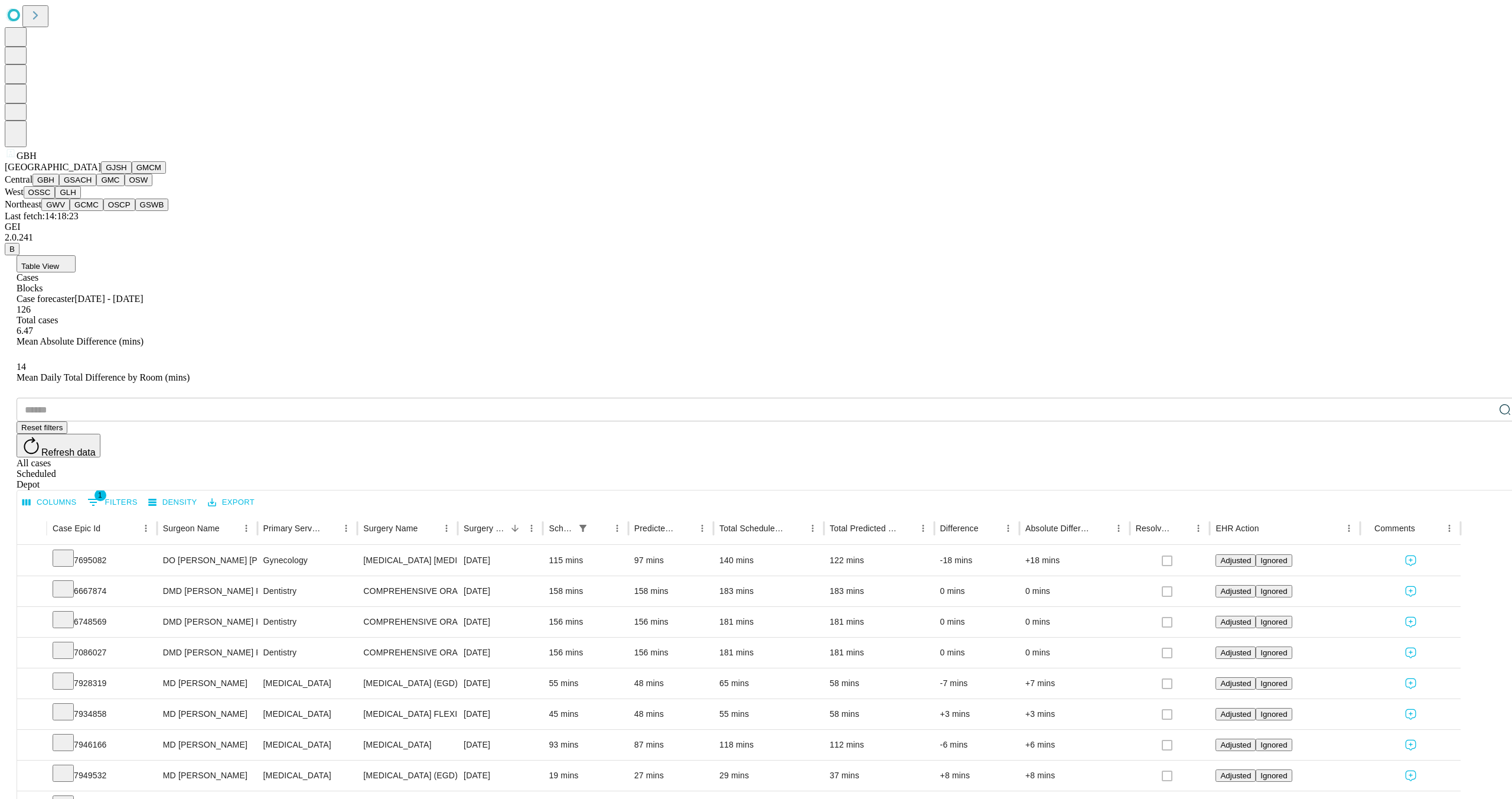
scroll to position [137, 0]
click at [16, 159] on icon at bounding box center [10, 152] width 12 height 12
click at [86, 186] on button "GSACH" at bounding box center [78, 180] width 37 height 12
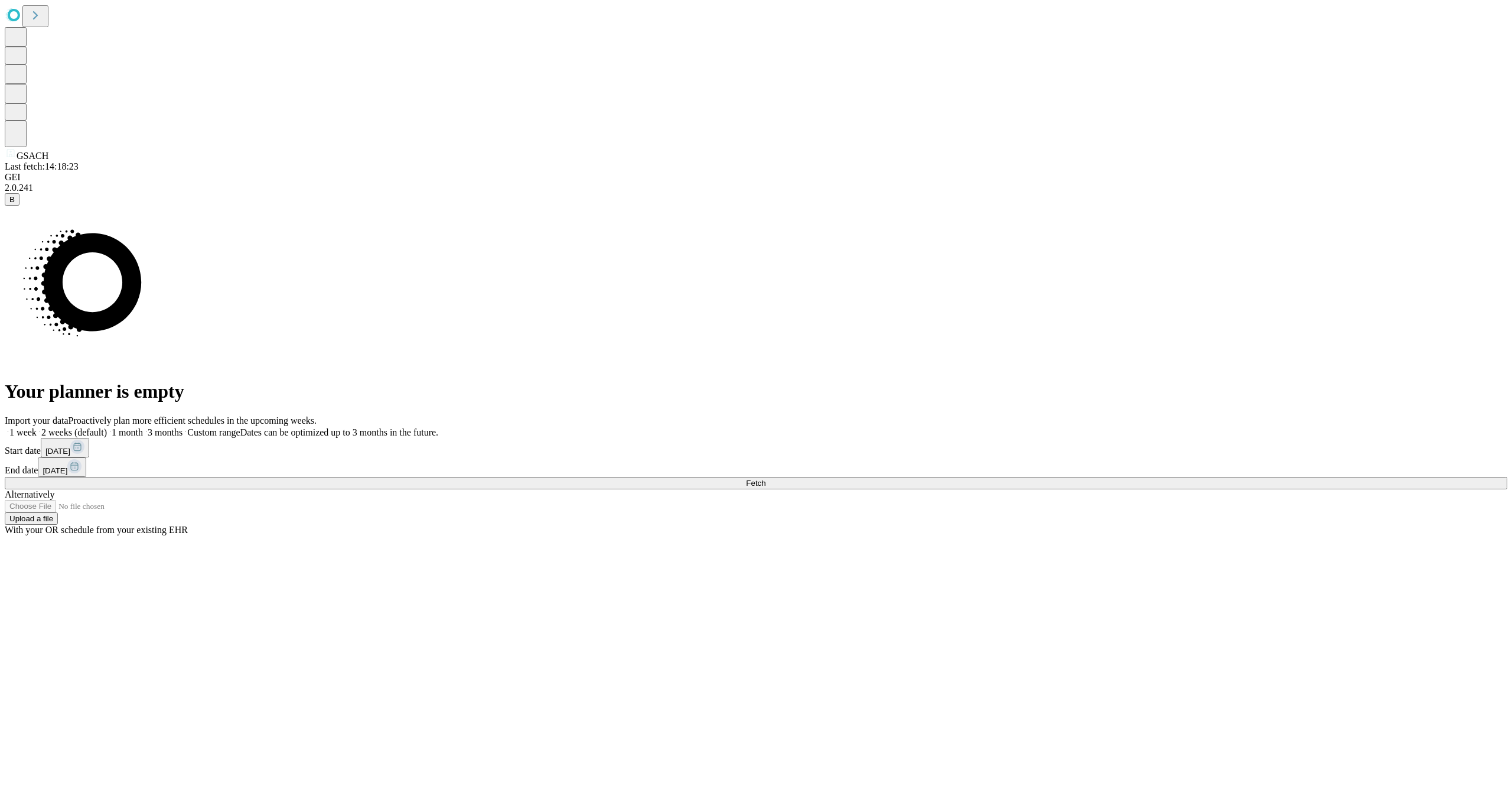
click at [1207, 489] on button "Fetch" at bounding box center [756, 483] width 1502 height 12
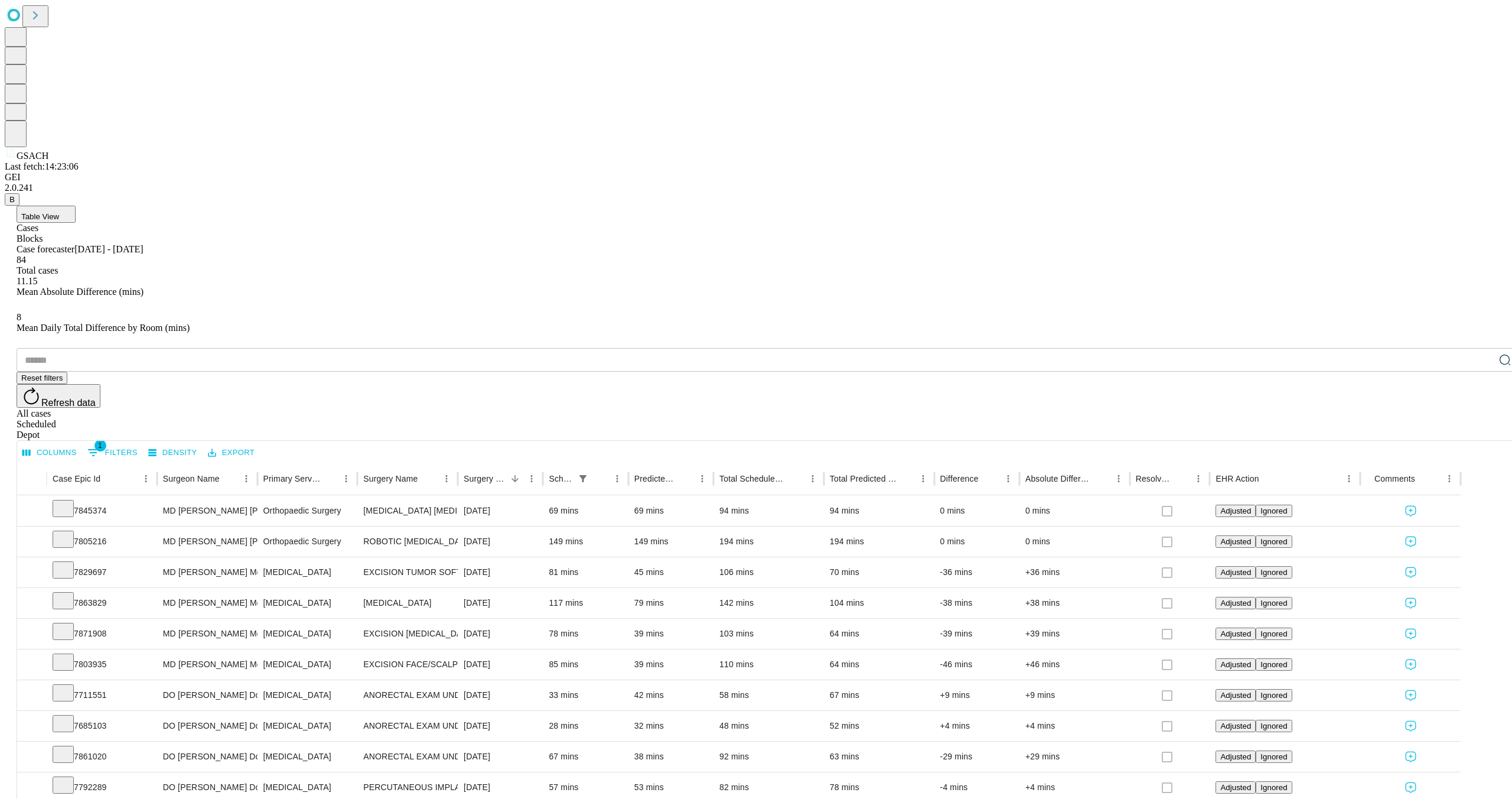
scroll to position [0, 1]
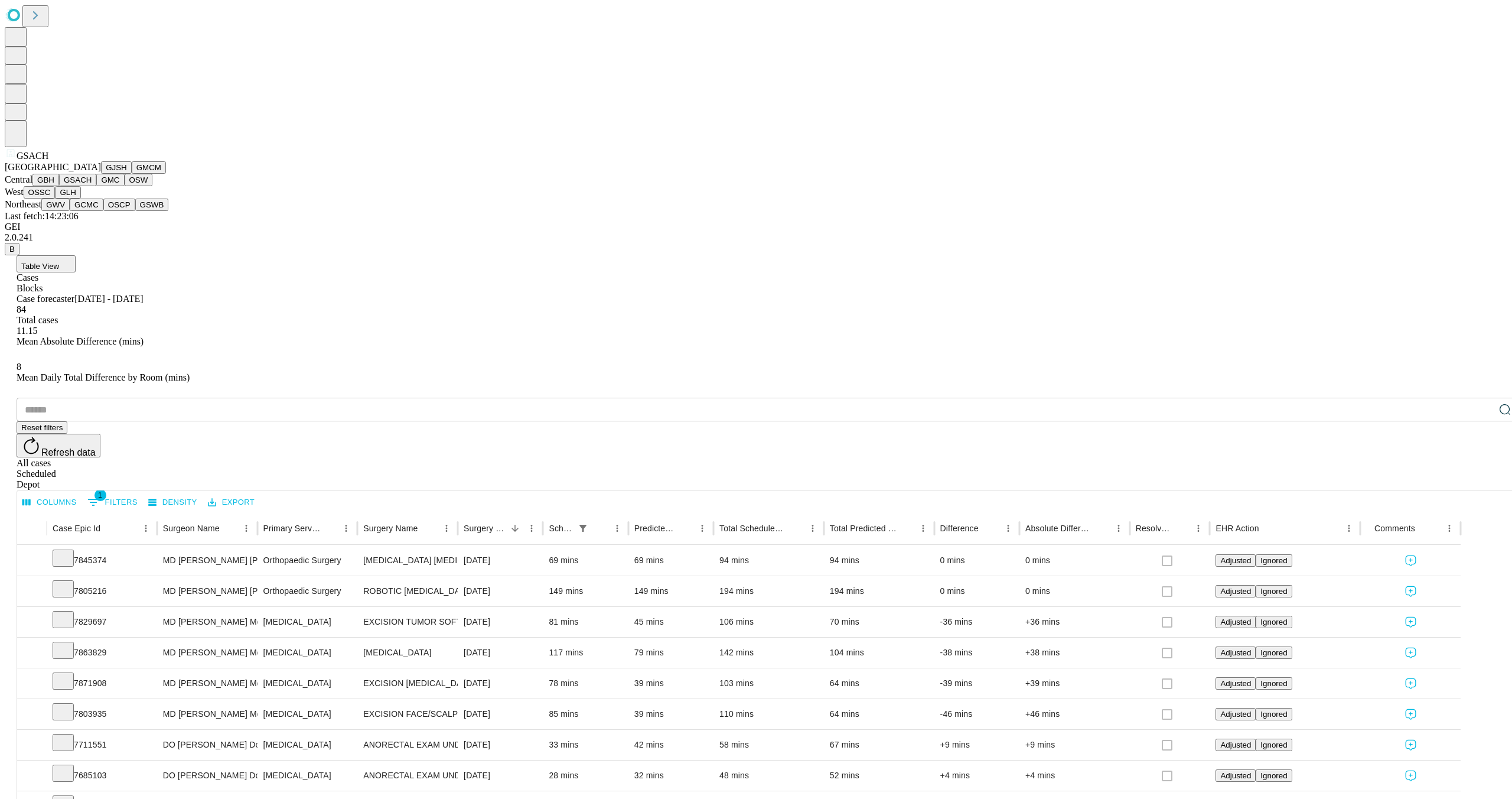
click at [16, 160] on span "GSACH" at bounding box center [32, 156] width 32 height 10
click at [124, 186] on button "OSW" at bounding box center [139, 180] width 29 height 12
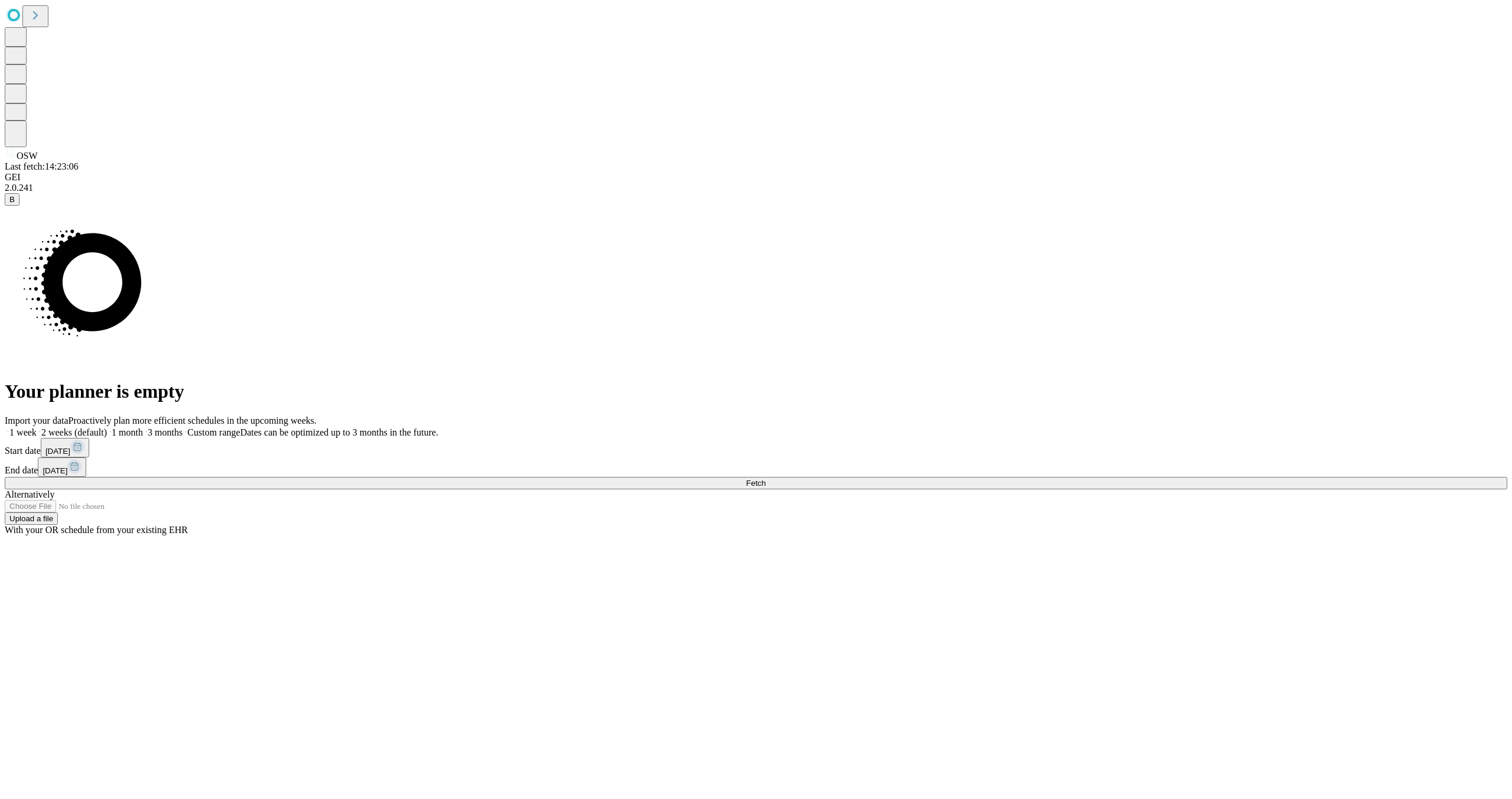
click at [766, 488] on span "Fetch" at bounding box center [755, 483] width 20 height 9
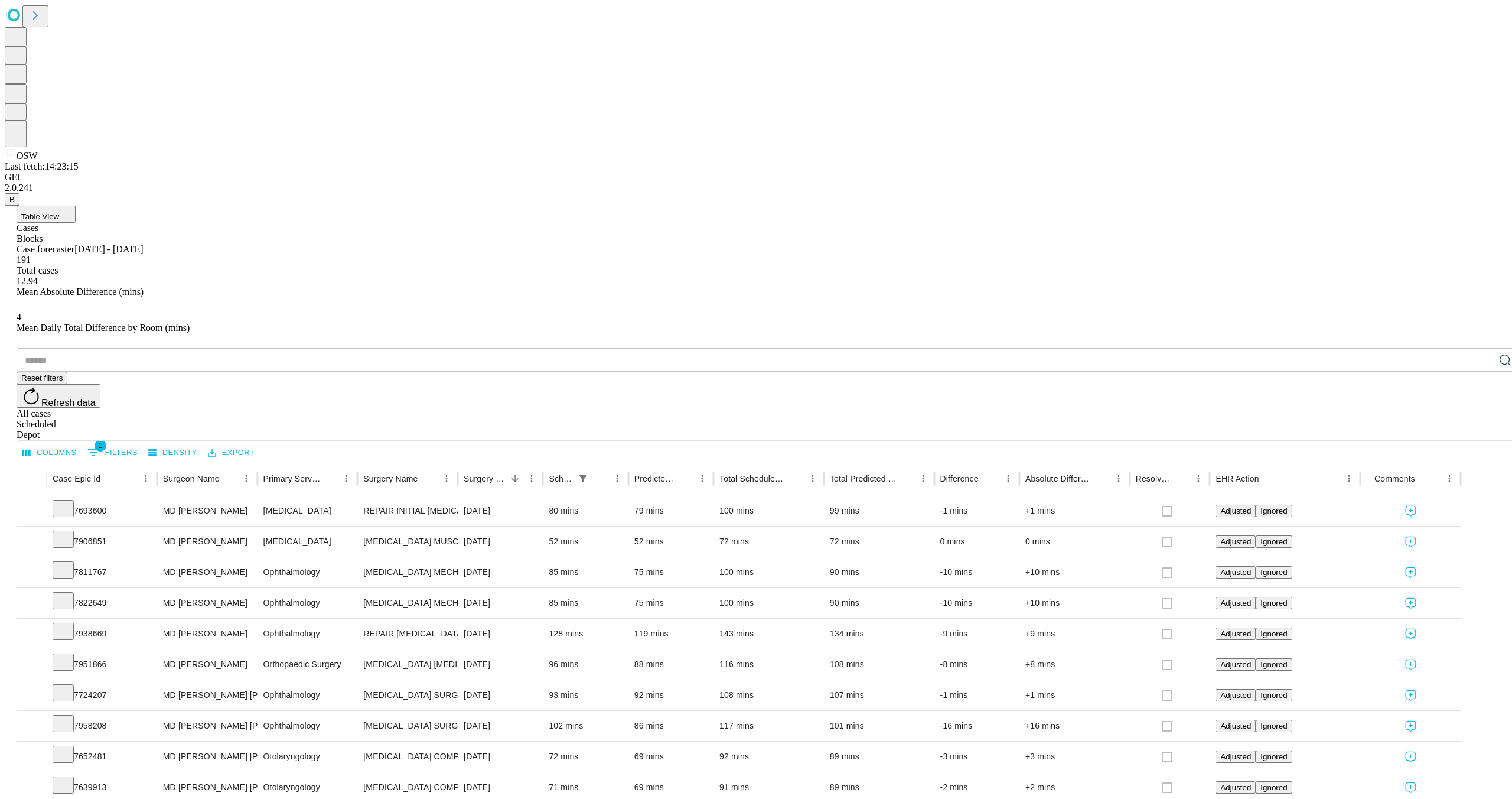
click at [15, 204] on span "B" at bounding box center [12, 199] width 5 height 9
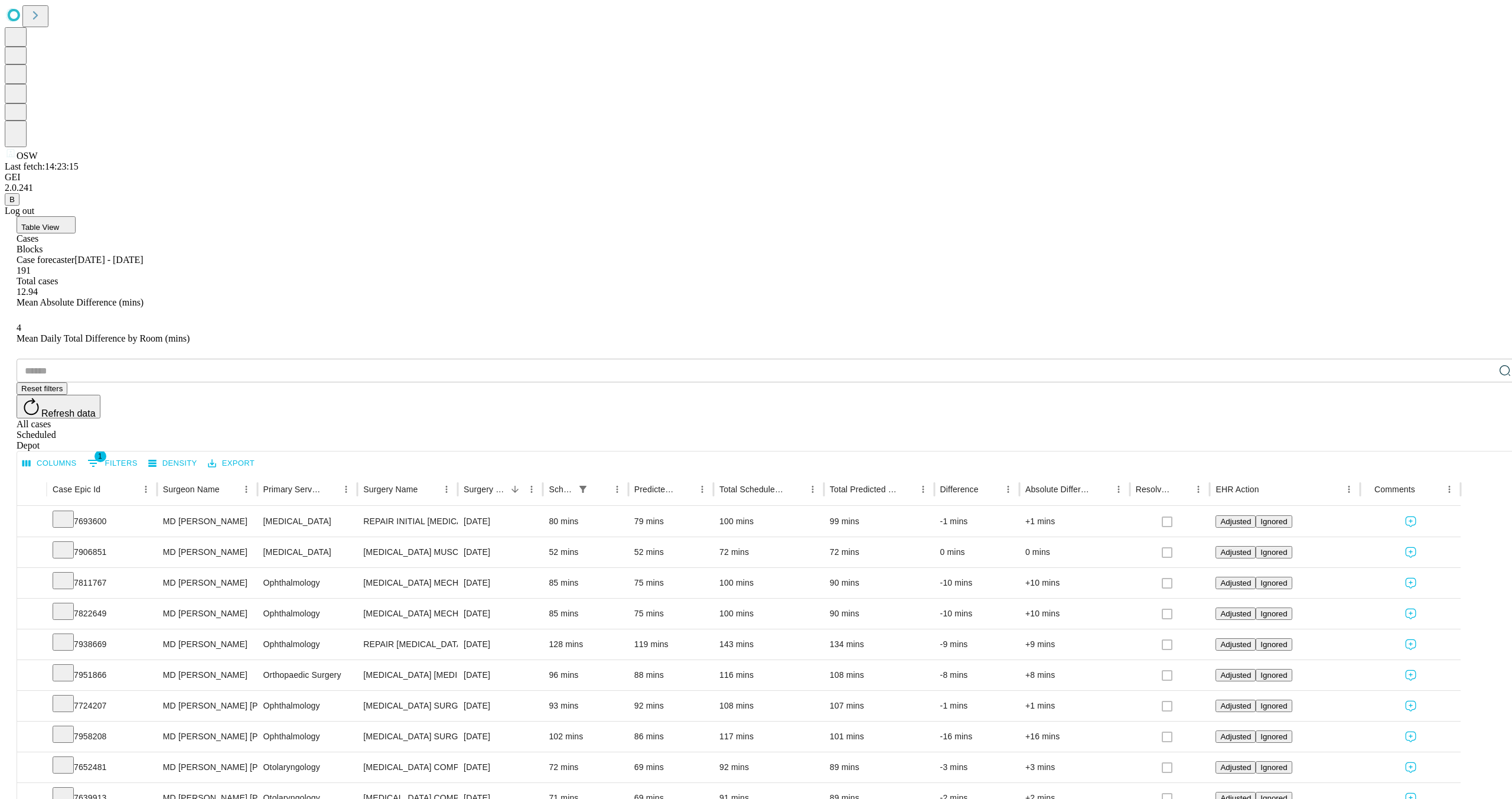
click at [48, 216] on div "Log out" at bounding box center [756, 211] width 1502 height 11
click at [63, 216] on div "Log out" at bounding box center [756, 211] width 1502 height 11
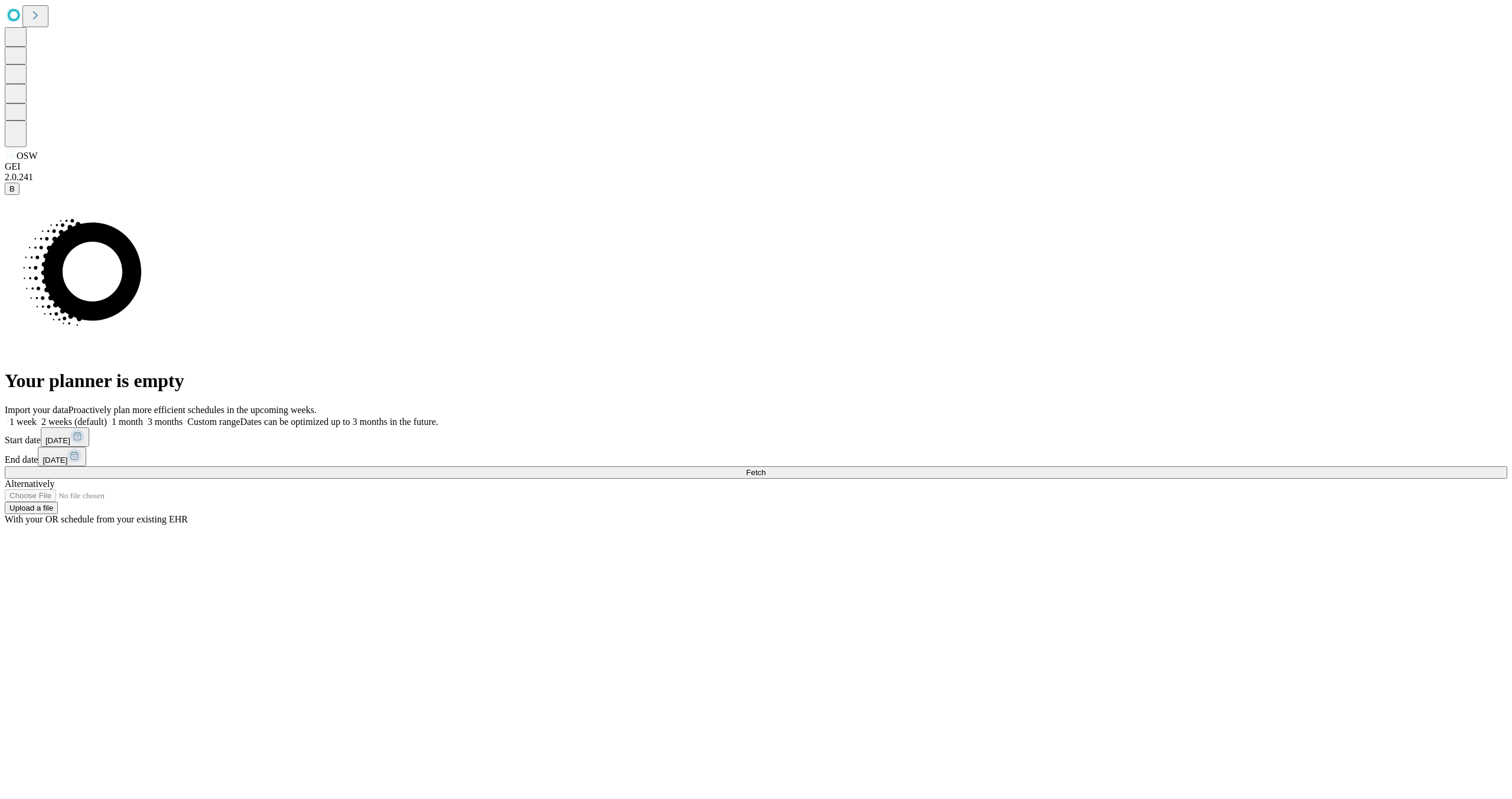
click at [1202, 479] on button "Fetch" at bounding box center [756, 473] width 1502 height 12
